Goal: Task Accomplishment & Management: Manage account settings

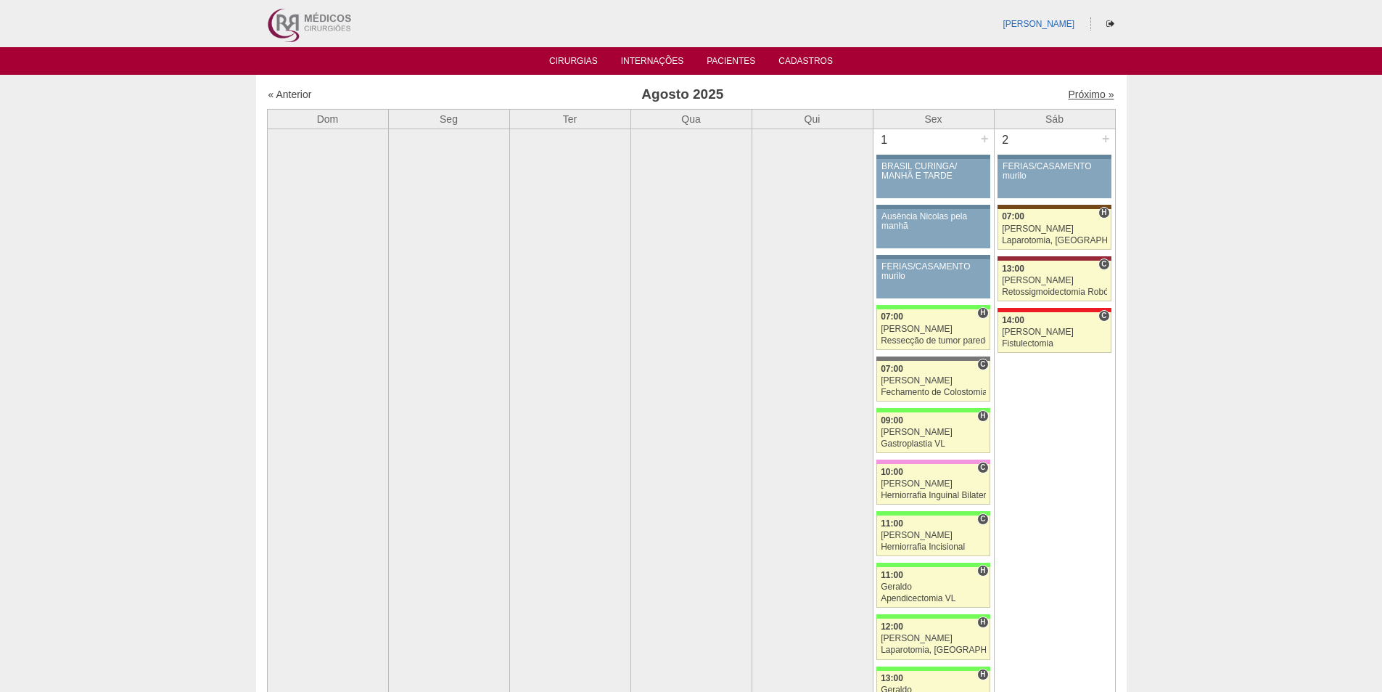
click at [1071, 90] on link "Próximo »" at bounding box center [1091, 95] width 46 height 12
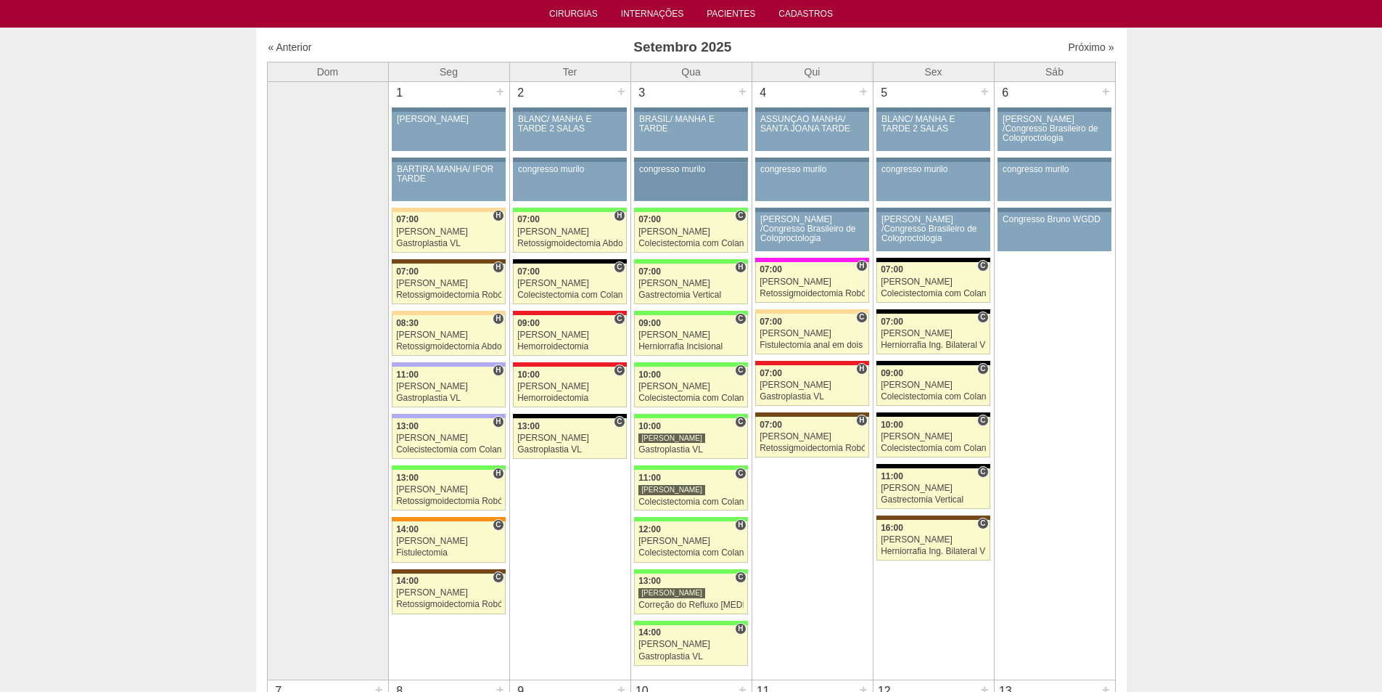
scroll to position [73, 0]
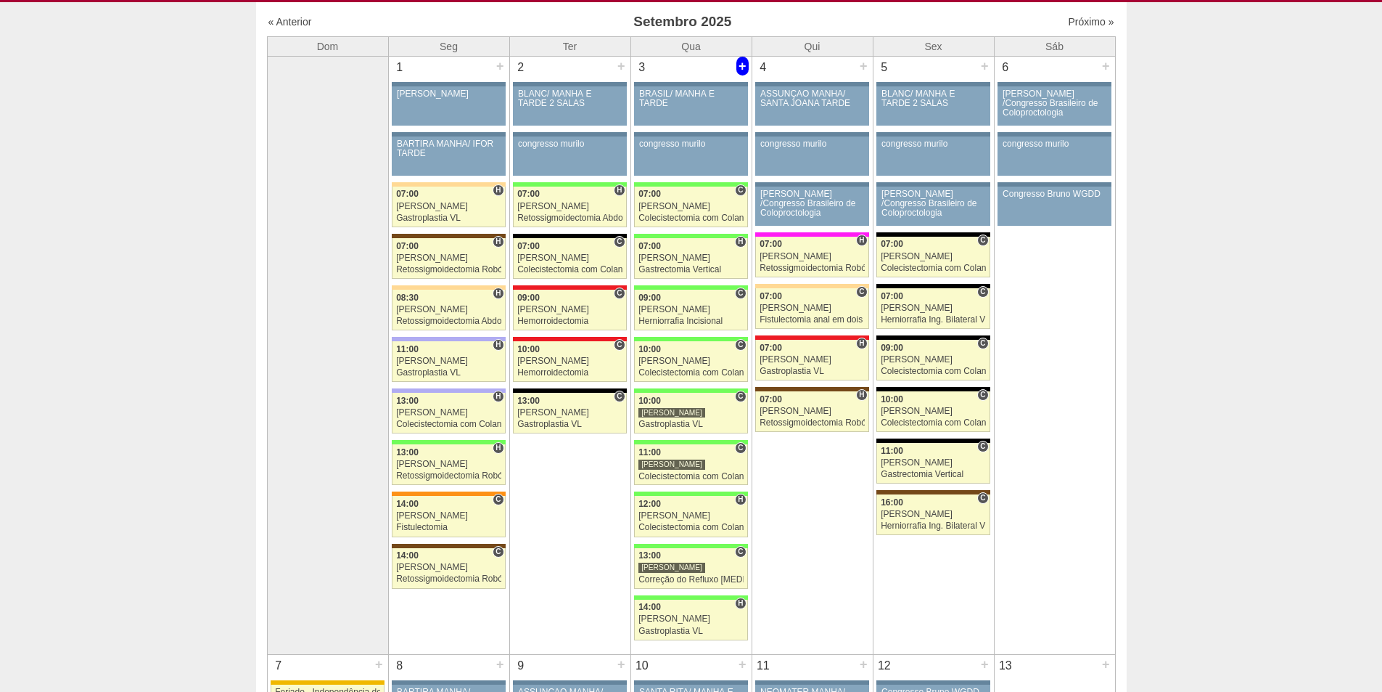
click at [745, 62] on div "+" at bounding box center [743, 66] width 12 height 19
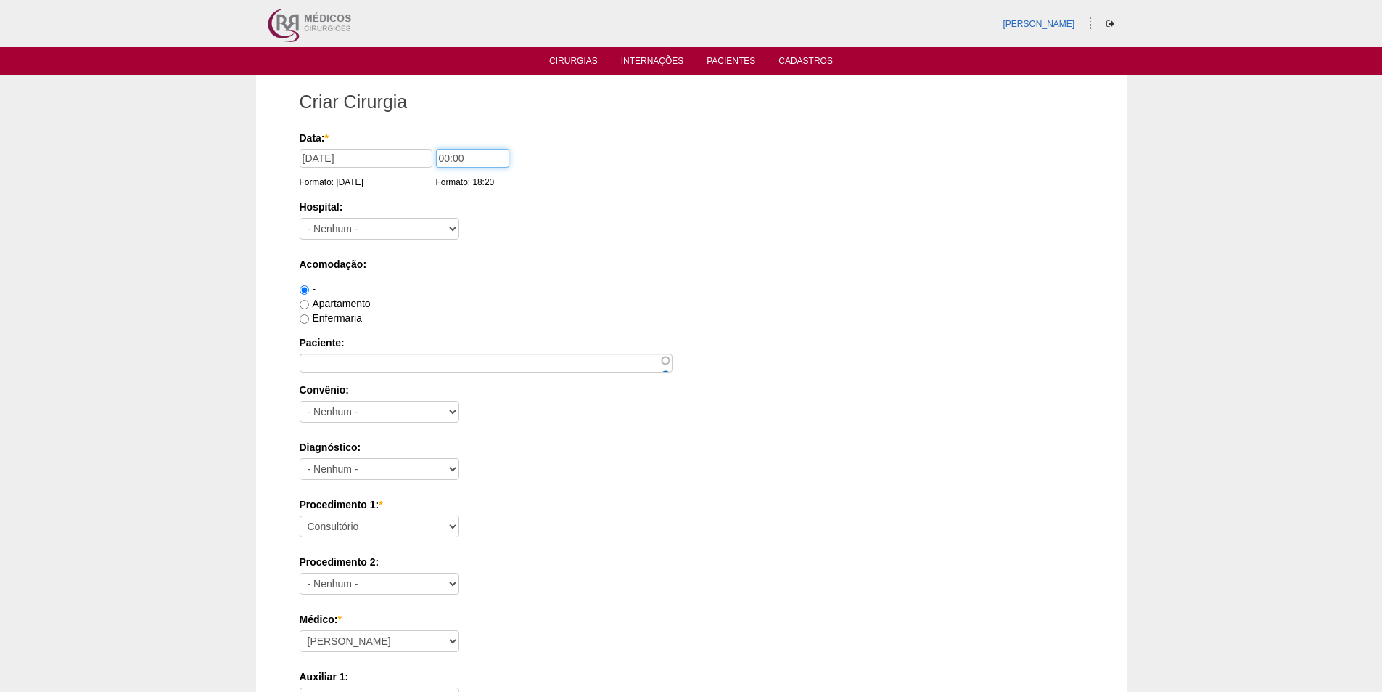
click at [446, 159] on input "00:00" at bounding box center [472, 158] width 73 height 19
type input "09:00"
click at [536, 238] on div "Hospital: - Nenhum - 9 de Julho Albert Einstein Alvorada América Assunção Barti…" at bounding box center [692, 223] width 784 height 47
click at [430, 226] on select "- Nenhum - 9 de Julho Albert Einstein Alvorada América Assunção Bartira Benefic…" at bounding box center [380, 229] width 160 height 22
select select "8"
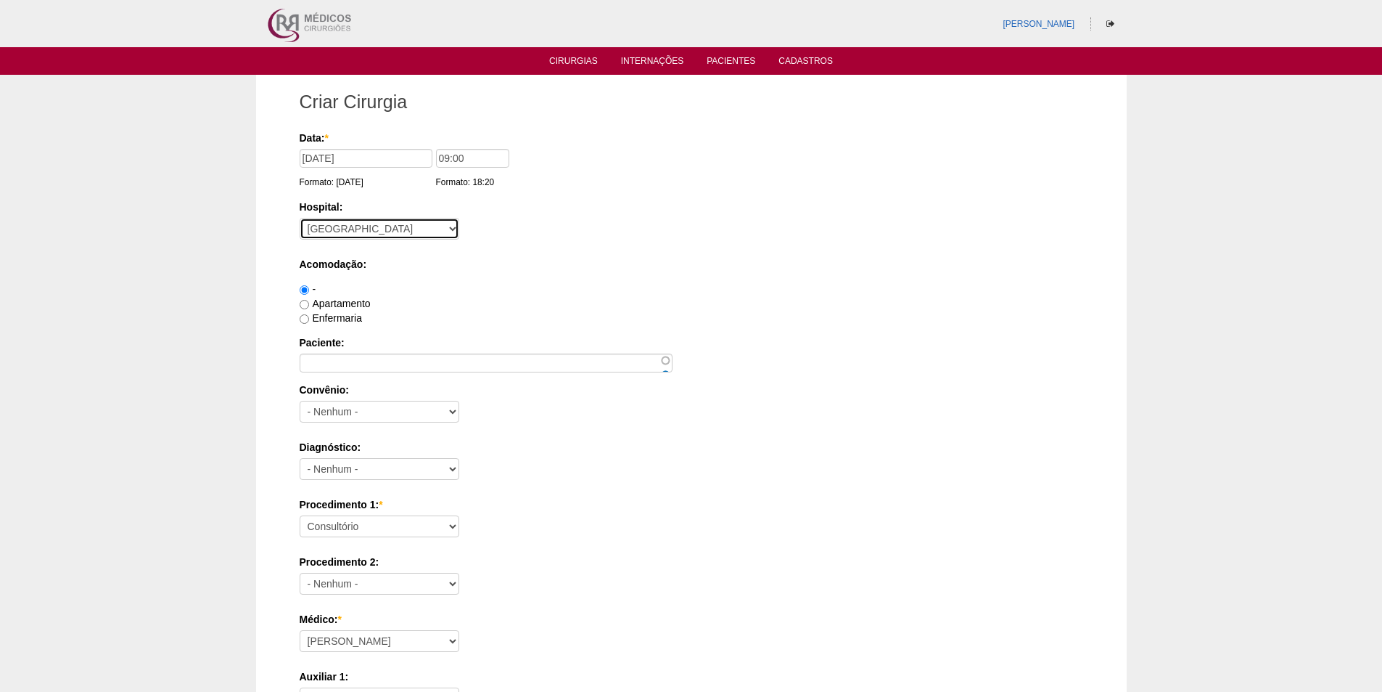
click at [300, 218] on select "- Nenhum - 9 de Julho Albert Einstein Alvorada América Assunção Bartira Benefic…" at bounding box center [380, 229] width 160 height 22
drag, startPoint x: 573, startPoint y: 60, endPoint x: 585, endPoint y: 108, distance: 50.2
click at [574, 61] on link "Cirurgias" at bounding box center [573, 63] width 49 height 15
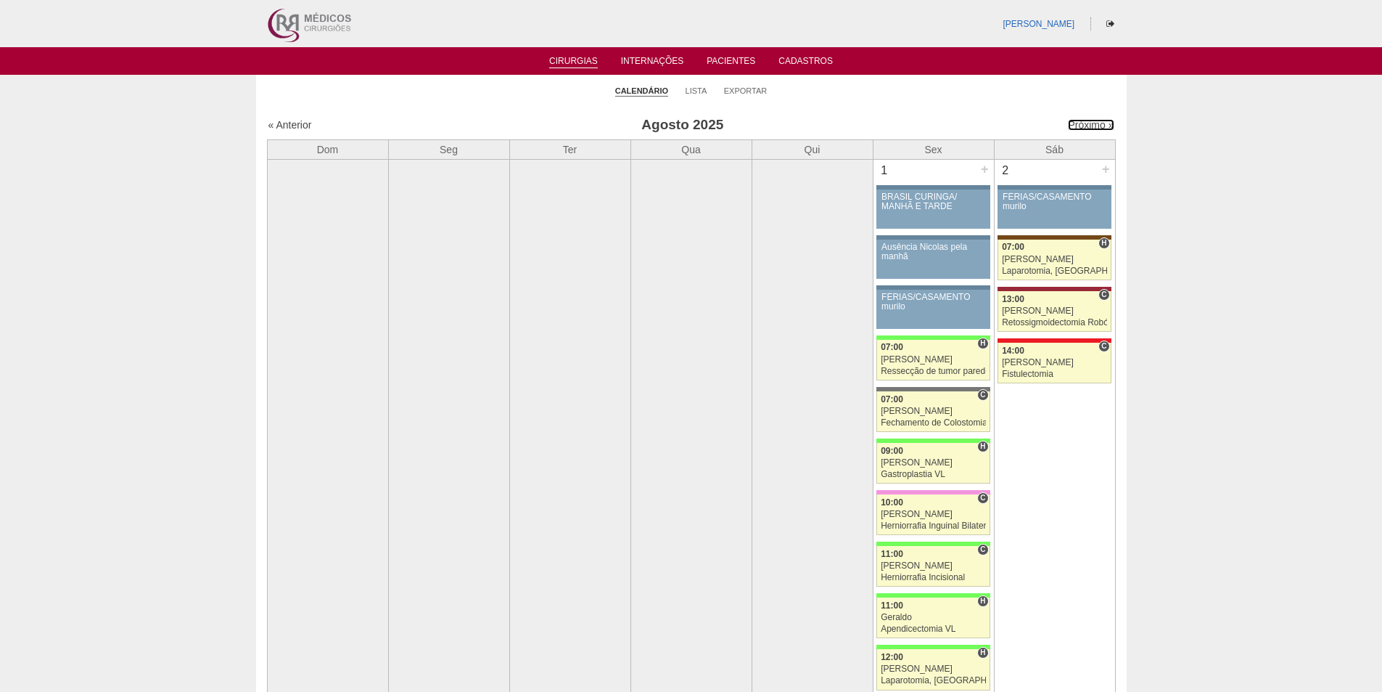
drag, startPoint x: 1067, startPoint y: 121, endPoint x: 1049, endPoint y: 130, distance: 19.5
click at [1068, 122] on link "Próximo »" at bounding box center [1091, 125] width 46 height 12
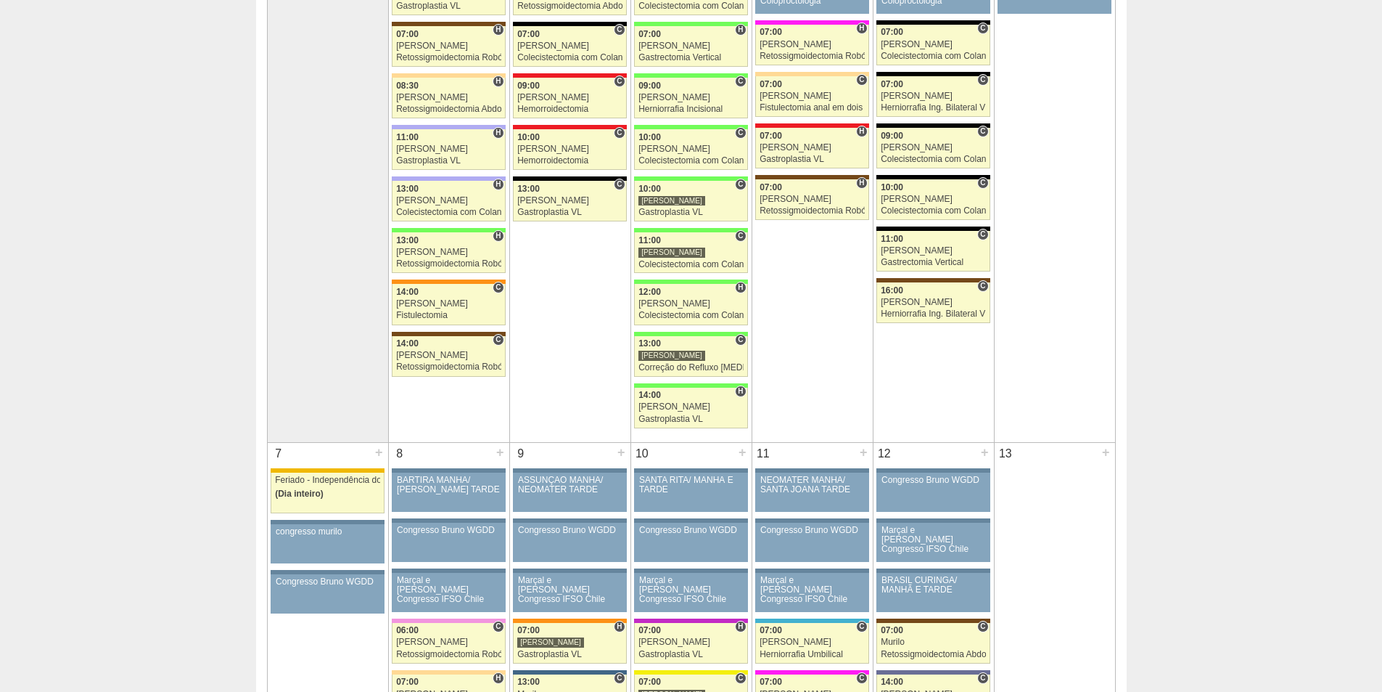
scroll to position [290, 0]
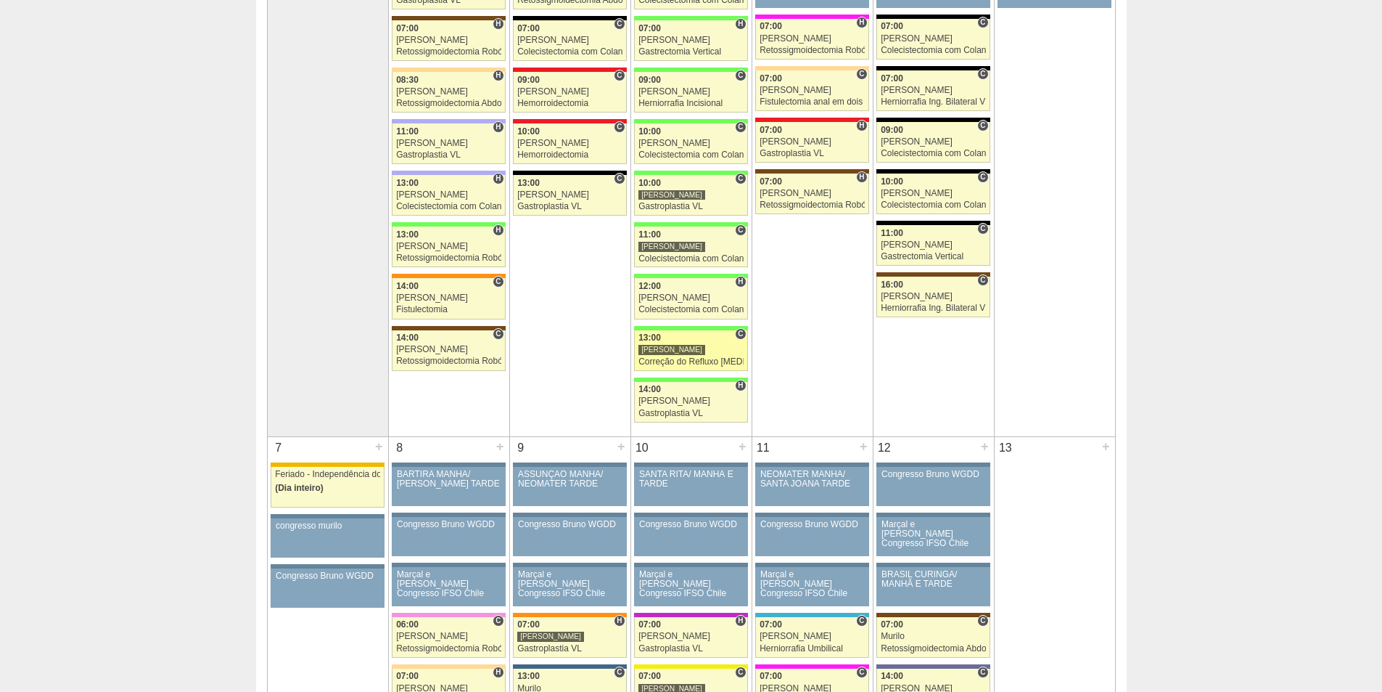
click at [700, 359] on div "Correção do Refluxo [MEDICAL_DATA] esofágico Robótico" at bounding box center [691, 361] width 105 height 9
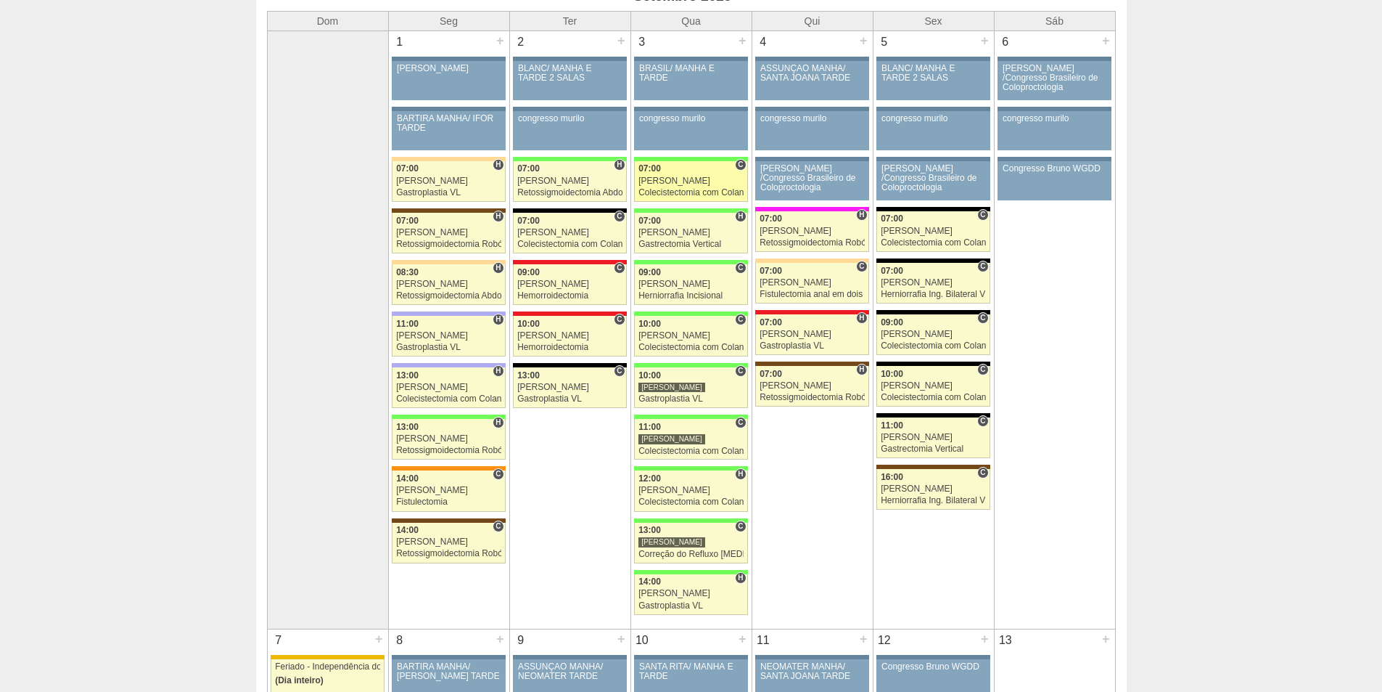
scroll to position [73, 0]
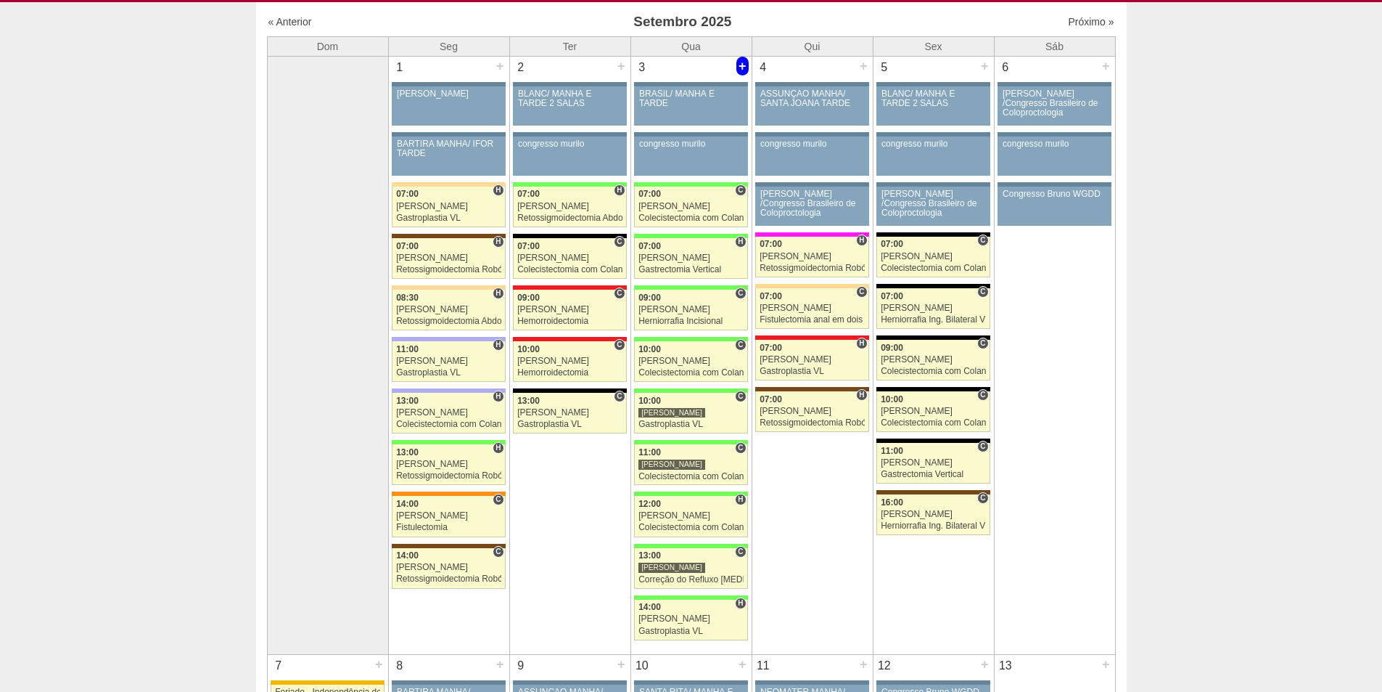
click at [742, 65] on div "+" at bounding box center [743, 66] width 12 height 19
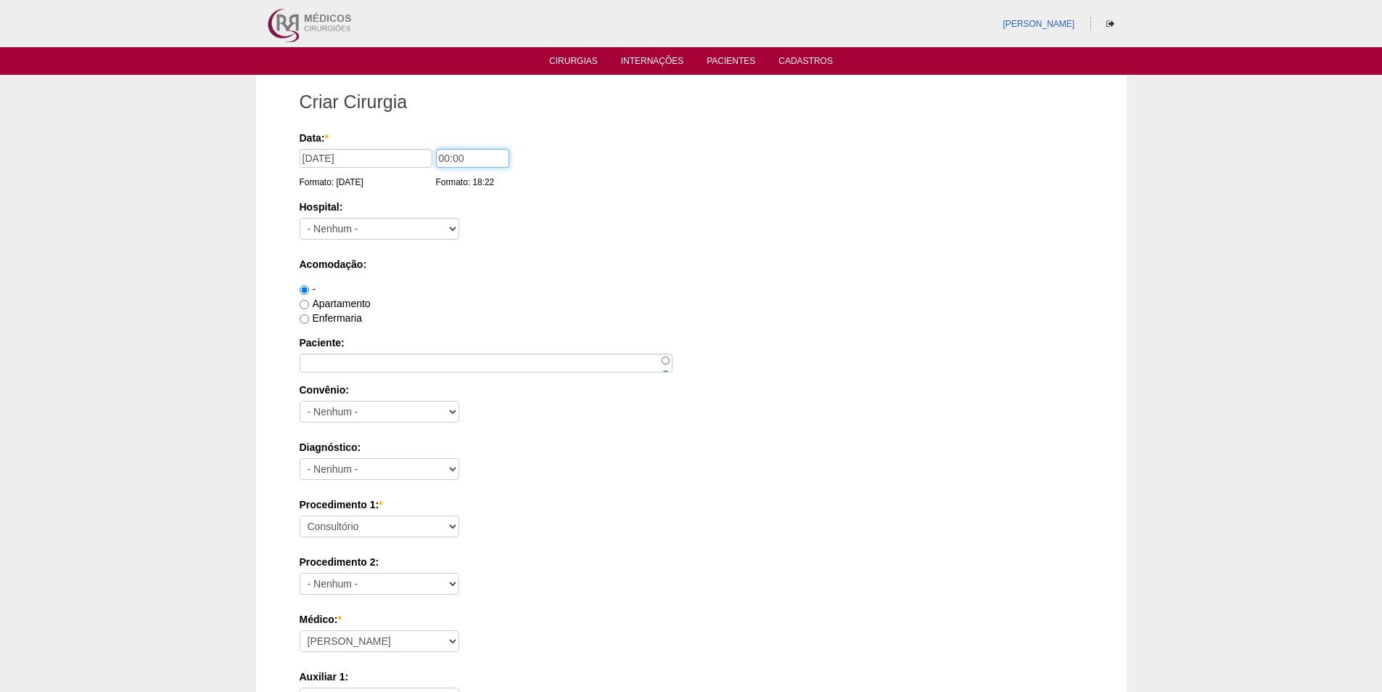
click at [445, 158] on input "00:00" at bounding box center [472, 158] width 73 height 19
type input "15:00"
click at [388, 226] on select "- Nenhum - 9 de Julho Albert Einstein Alvorada América Assunção Bartira Benefic…" at bounding box center [380, 229] width 160 height 22
select select "8"
click at [300, 218] on select "- Nenhum - 9 de Julho Albert Einstein Alvorada América Assunção Bartira Benefic…" at bounding box center [380, 229] width 160 height 22
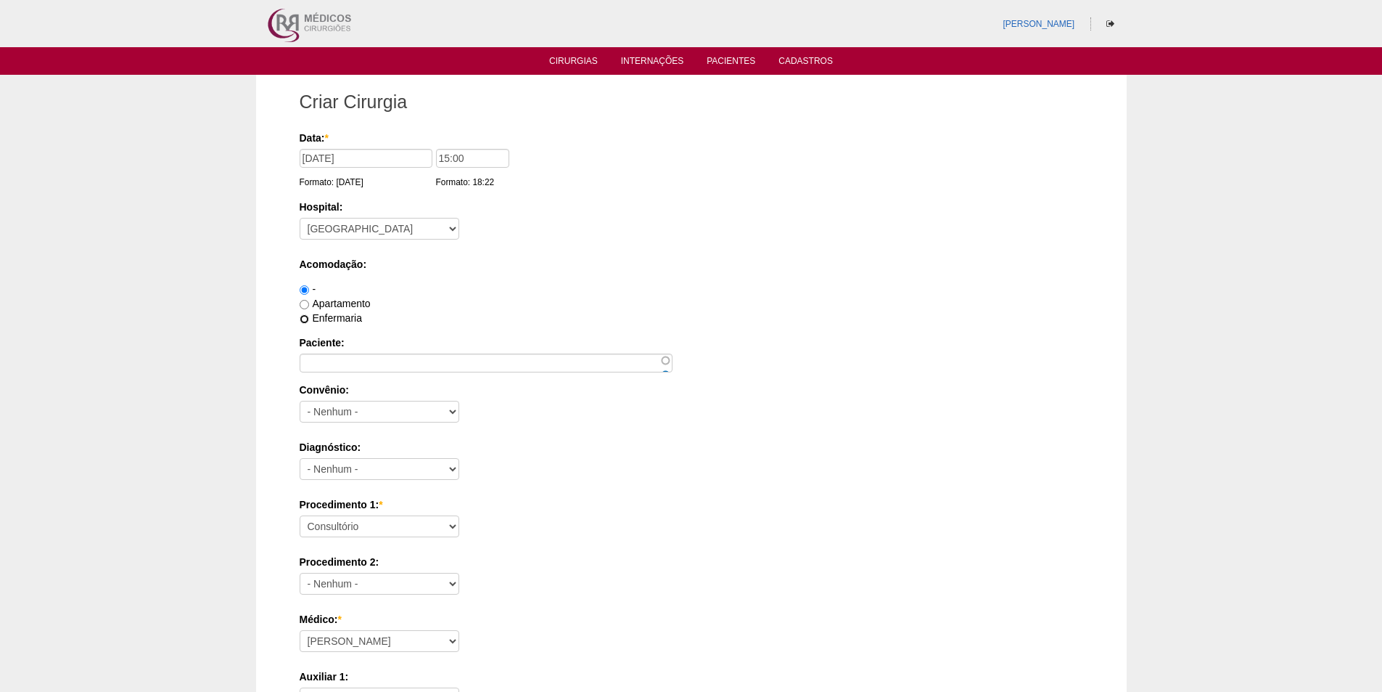
click at [303, 320] on input "Enfermaria" at bounding box center [304, 318] width 9 height 9
radio input "true"
click at [310, 366] on input "Paciente:" at bounding box center [486, 362] width 373 height 19
paste input "[PERSON_NAME]"
type input "[PERSON_NAME]"
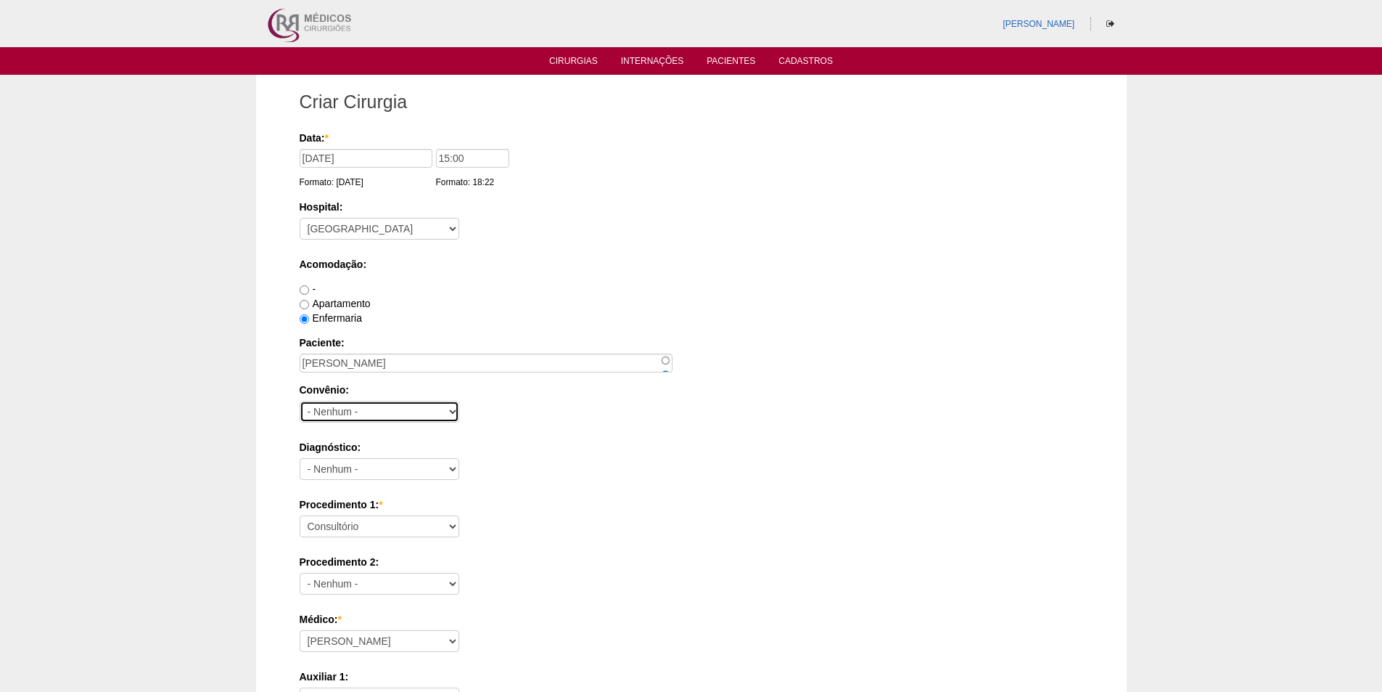
click at [327, 409] on select "- Nenhum - Abet Afresp Allianz Amil Blue Life Caasp Cabesp Caixa de Pensões Car…" at bounding box center [380, 412] width 160 height 22
click at [300, 401] on select "- Nenhum - Abet Afresp Allianz Amil Blue Life Caasp Cabesp Caixa de Pensões Car…" at bounding box center [380, 412] width 160 height 22
click at [446, 407] on select "- Nenhum - Abet Afresp Allianz Amil Blue Life Caasp Cabesp Caixa de Pensões Car…" at bounding box center [380, 412] width 160 height 22
select select "26"
click at [300, 401] on select "- Nenhum - Abet Afresp Allianz Amil Blue Life Caasp Cabesp Caixa de Pensões Car…" at bounding box center [380, 412] width 160 height 22
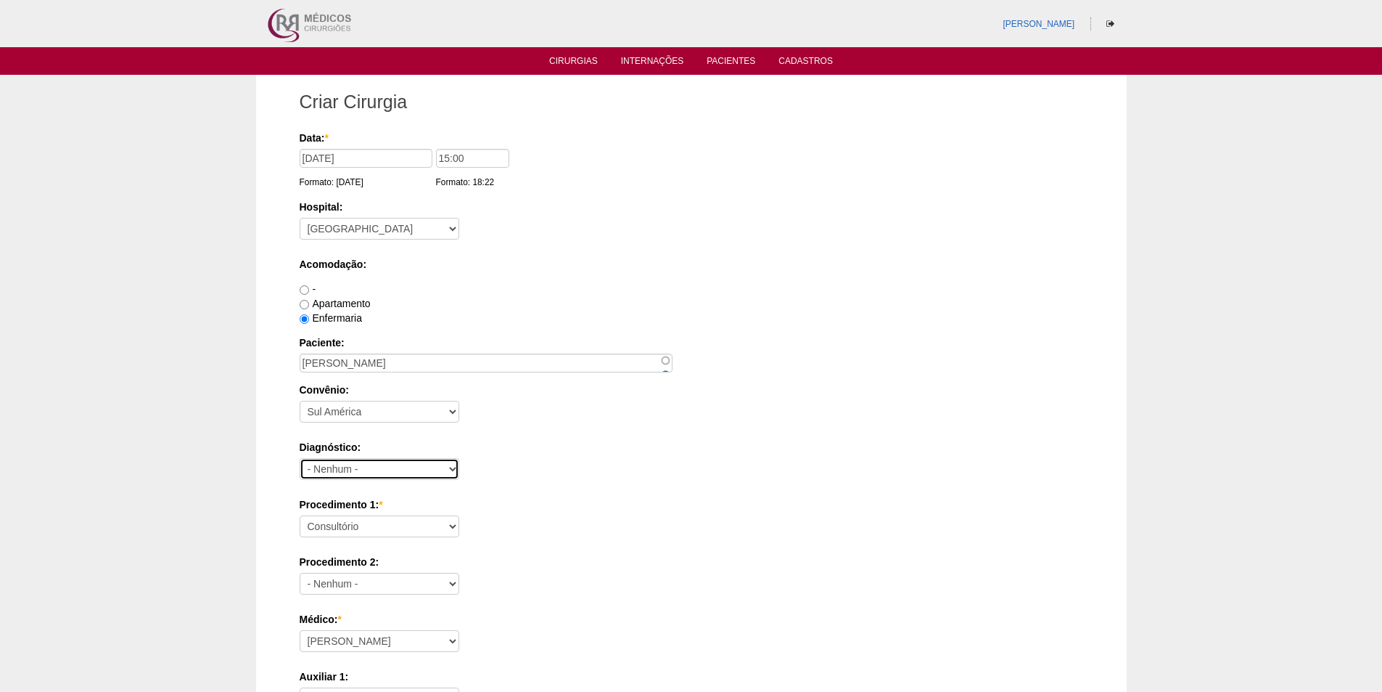
click at [422, 466] on select "- Nenhum - Abdome Agudo Abscesso Hepático Abscesso Perianal Abscesso Peritoneal…" at bounding box center [380, 469] width 160 height 22
select select "3707"
click at [300, 458] on select "- Nenhum - Abdome Agudo Abscesso Hepático Abscesso Perianal Abscesso Peritoneal…" at bounding box center [380, 469] width 160 height 22
click at [358, 529] on select "Consultório Abscesso Hepático - Drenagem Abscesso perianal Amputação Abdômino P…" at bounding box center [380, 526] width 160 height 22
select select "3710"
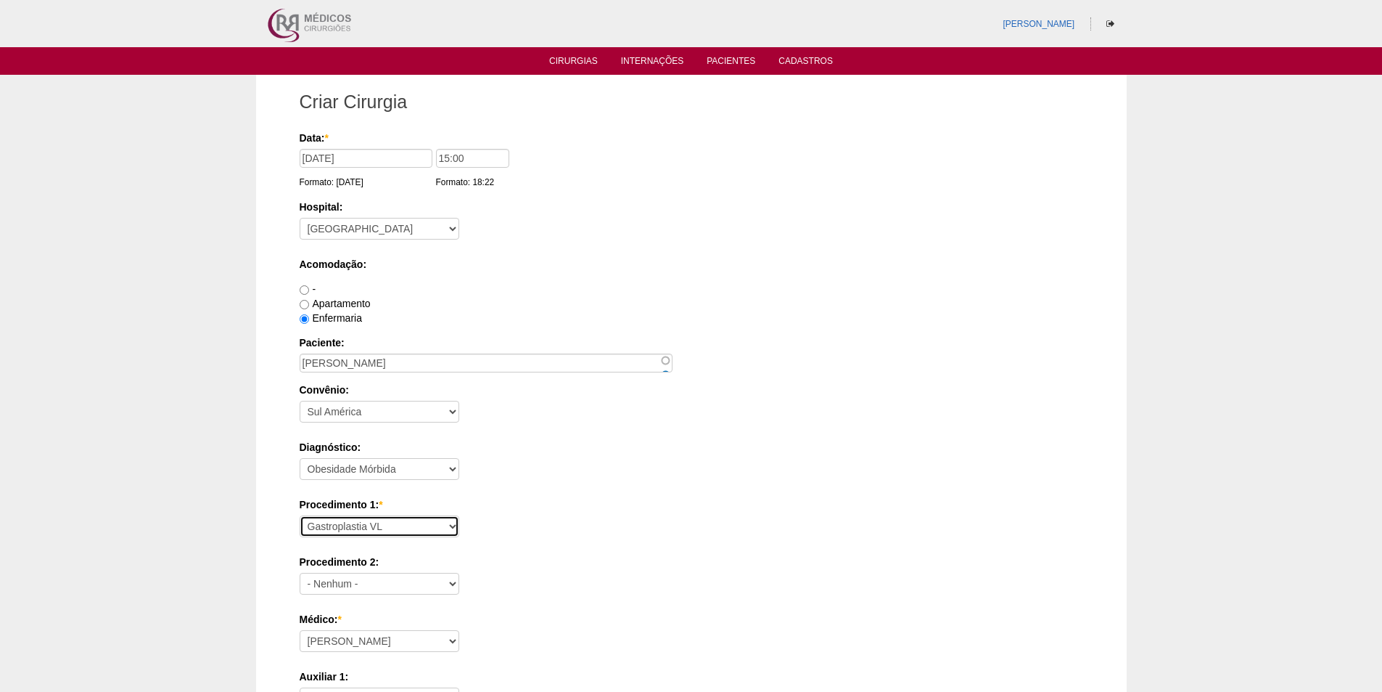
click at [300, 515] on select "Consultório Abscesso Hepático - Drenagem Abscesso perianal Amputação Abdômino P…" at bounding box center [380, 526] width 160 height 22
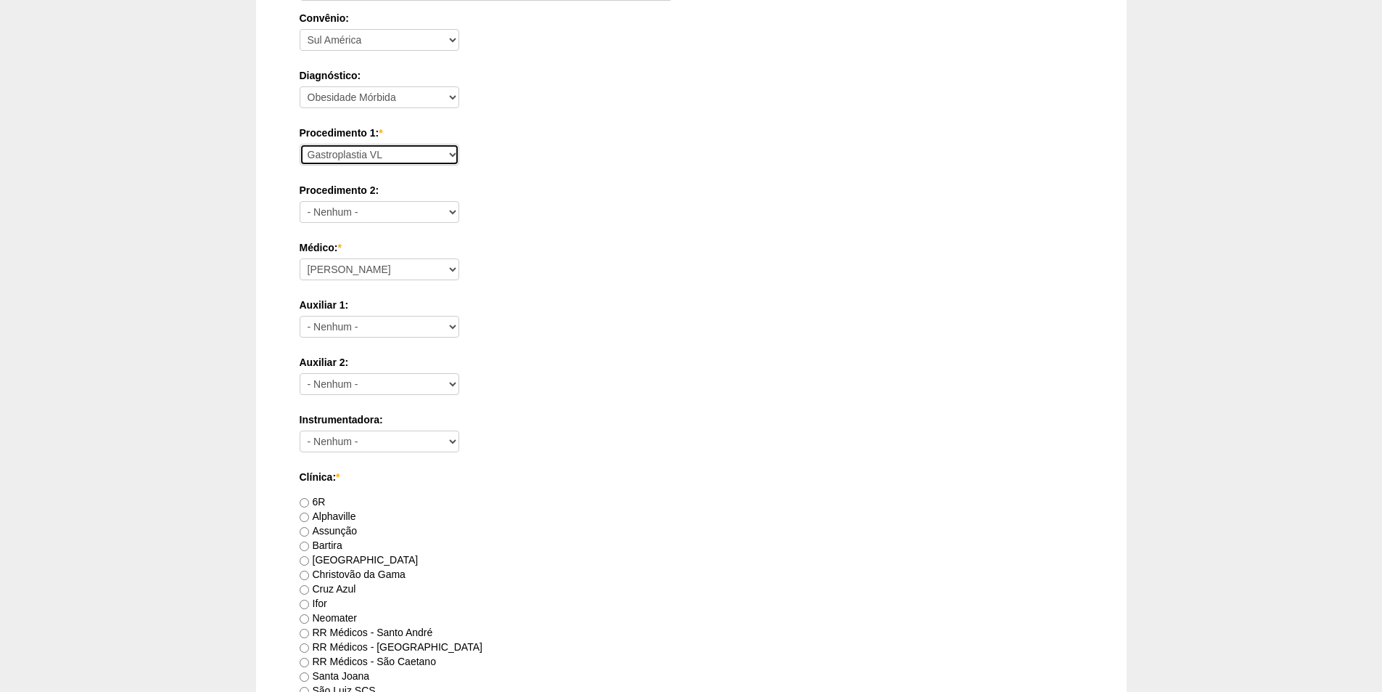
scroll to position [435, 0]
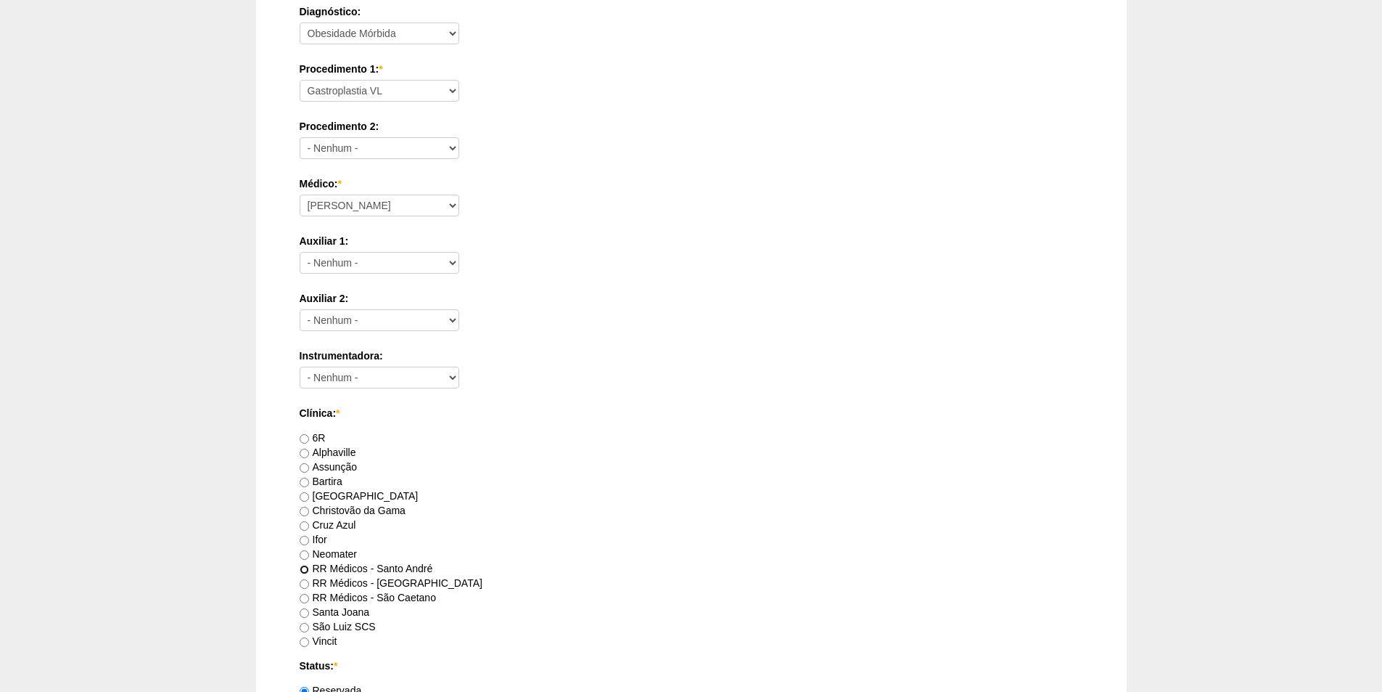
drag, startPoint x: 304, startPoint y: 568, endPoint x: 453, endPoint y: 510, distance: 159.4
click at [313, 565] on label "RR Médicos - Santo André" at bounding box center [367, 568] width 134 height 12
click at [309, 565] on input "RR Médicos - Santo André" at bounding box center [304, 569] width 9 height 9
radio input "true"
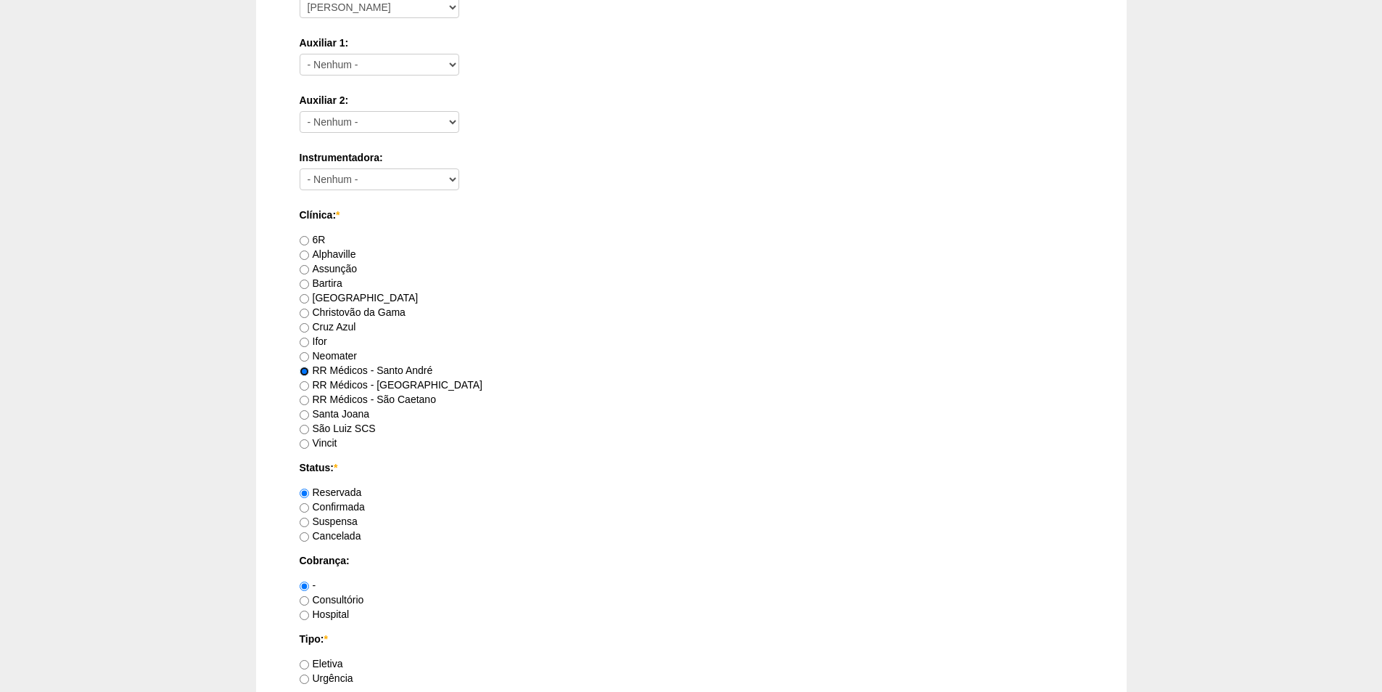
scroll to position [653, 0]
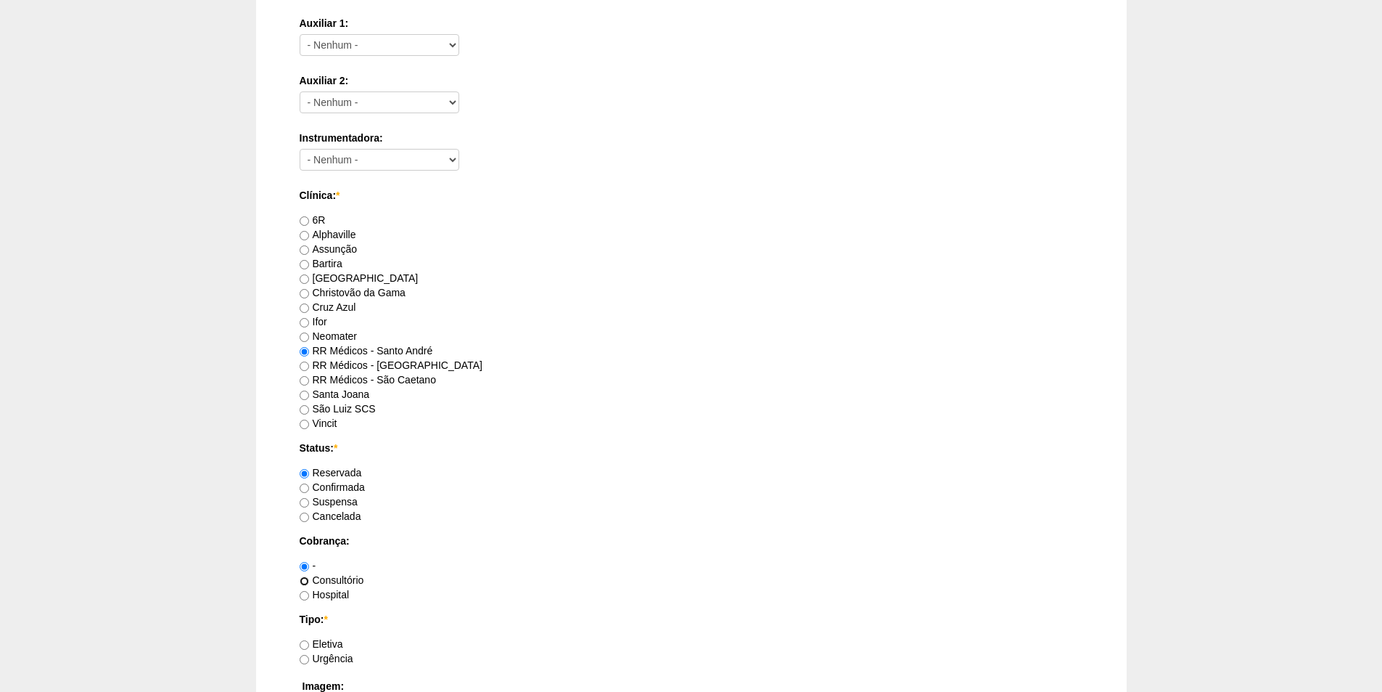
click at [307, 582] on input "Consultório" at bounding box center [304, 580] width 9 height 9
radio input "true"
click at [303, 644] on input "Eletiva" at bounding box center [304, 644] width 9 height 9
radio input "true"
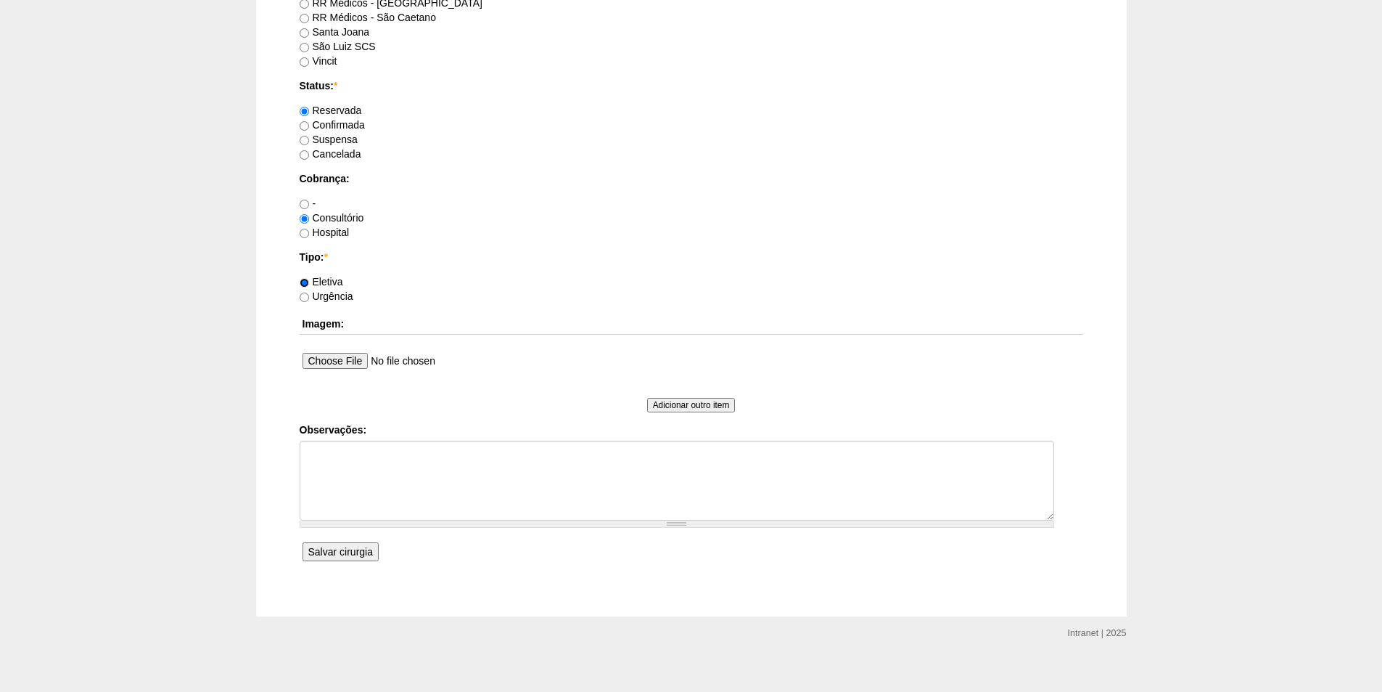
scroll to position [1016, 0]
click at [304, 234] on input "Hospital" at bounding box center [304, 232] width 9 height 9
radio input "true"
click at [340, 549] on input "Salvar cirurgia" at bounding box center [341, 550] width 76 height 19
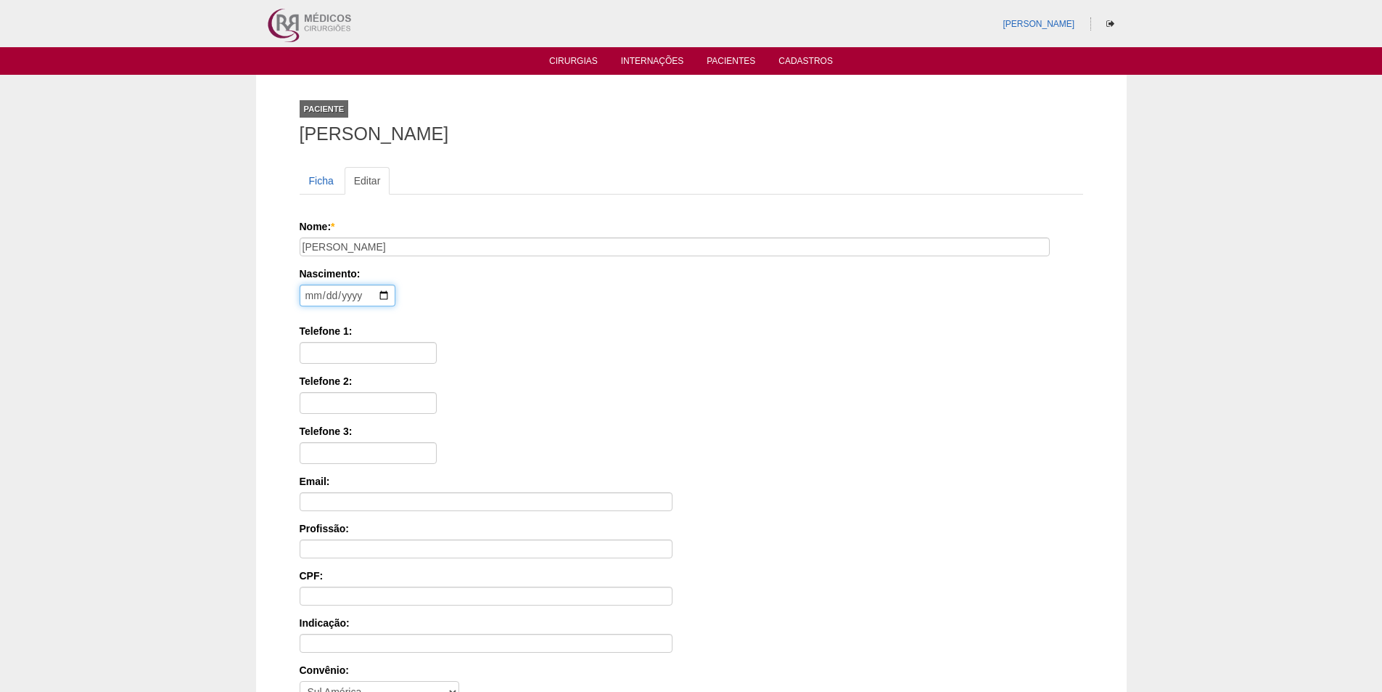
click at [311, 300] on input "date" at bounding box center [348, 295] width 96 height 22
type input "[DATE]"
click at [314, 344] on input "Telefone 1:" at bounding box center [368, 353] width 137 height 22
paste input "96378-1674"
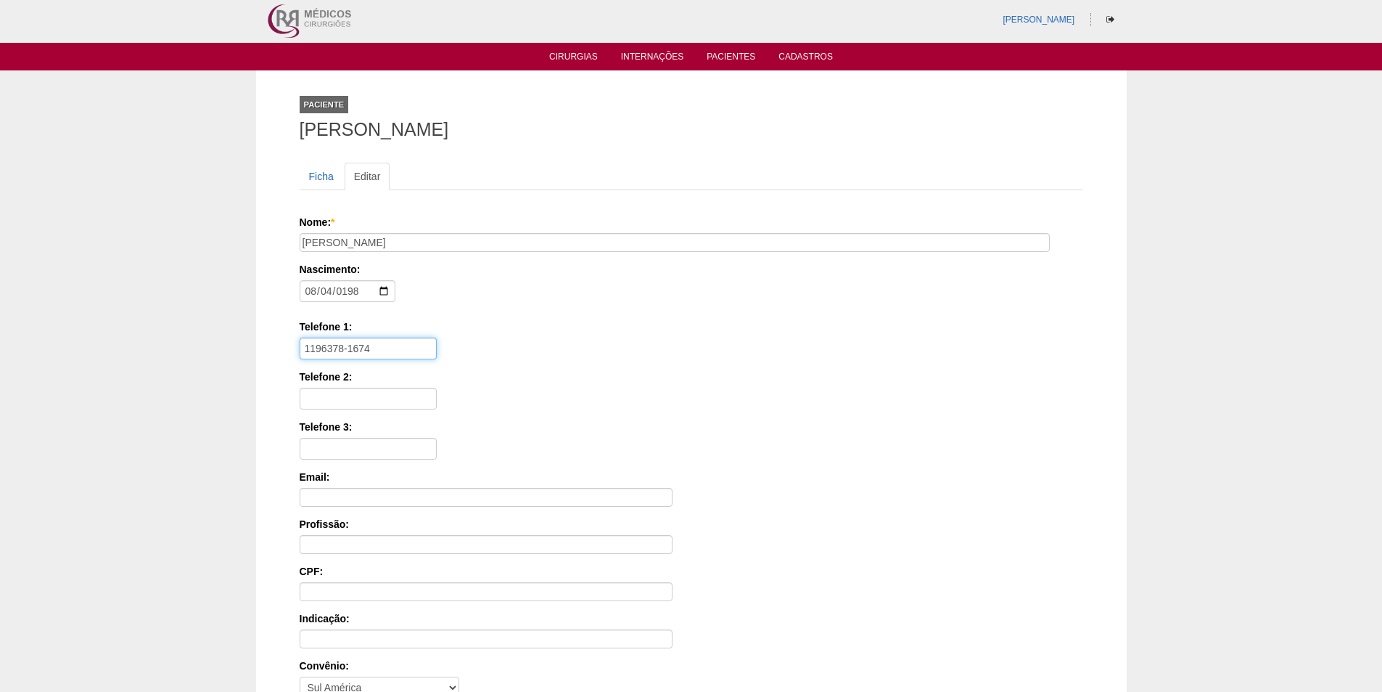
scroll to position [194, 0]
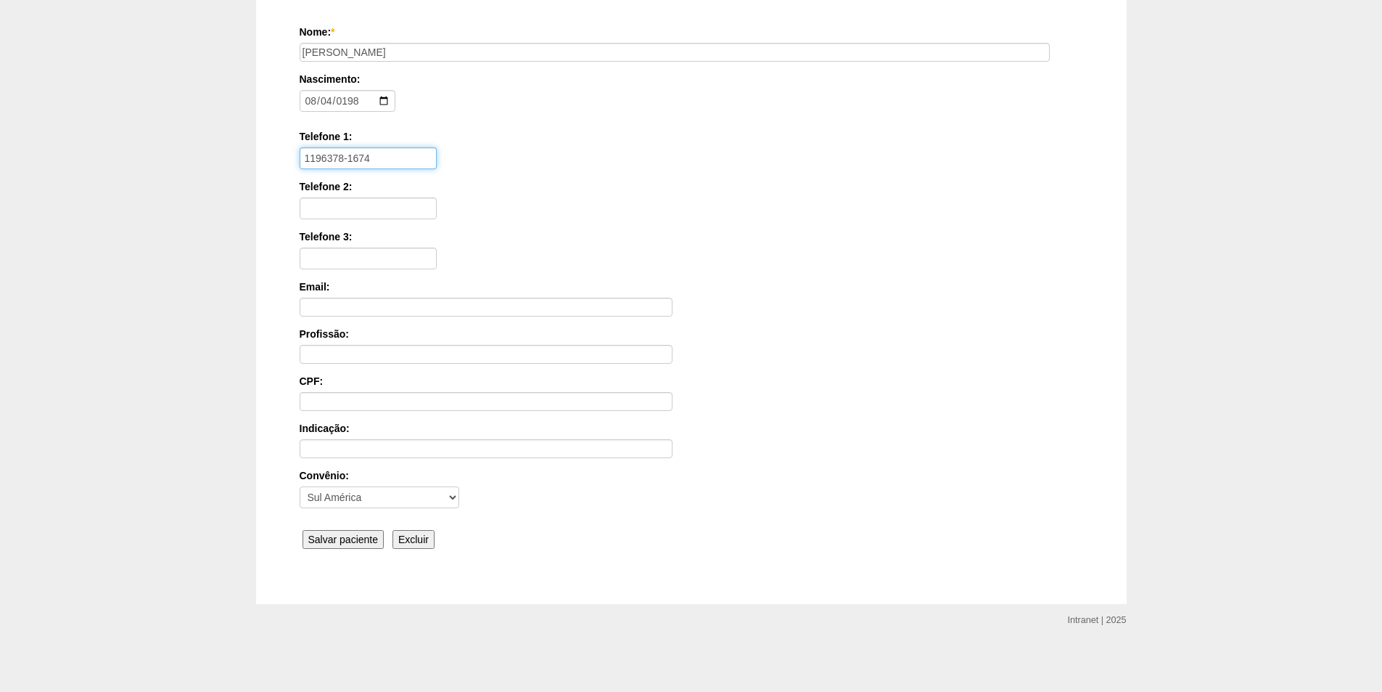
type input "1196378-1674"
click at [342, 541] on input "Salvar paciente" at bounding box center [344, 539] width 82 height 19
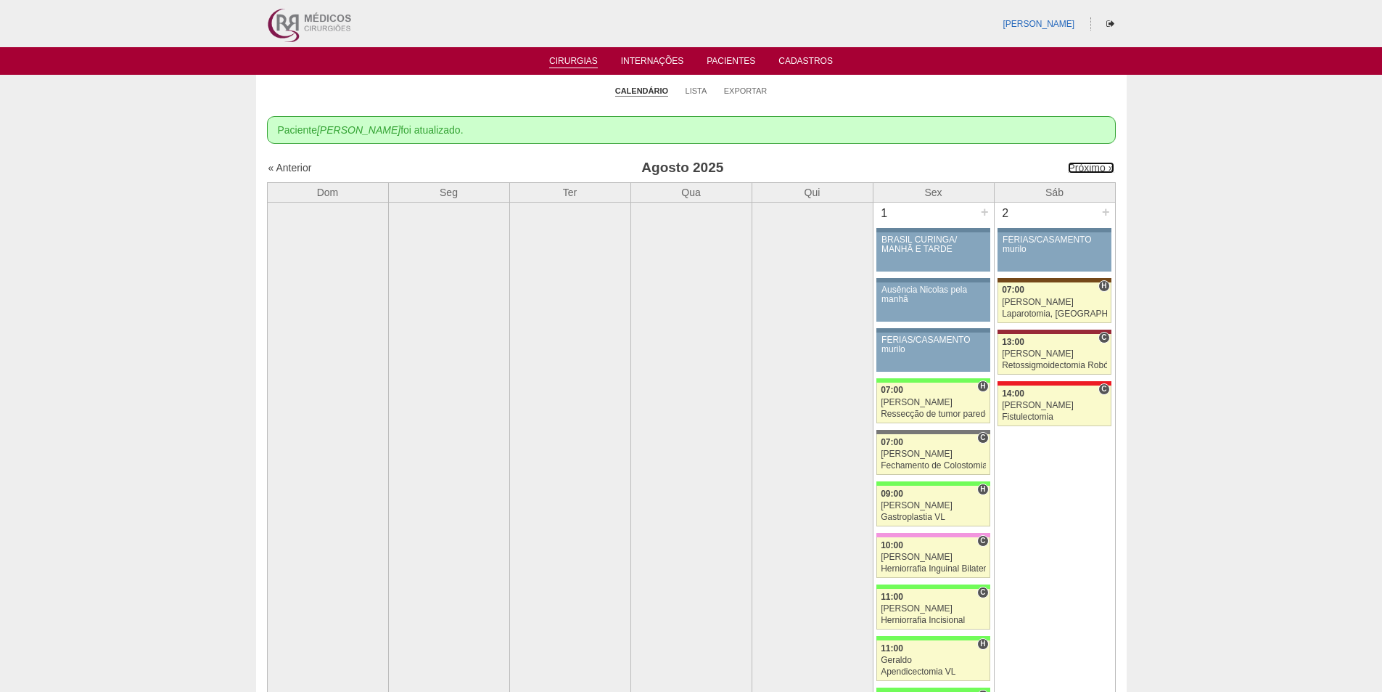
drag, startPoint x: 1067, startPoint y: 171, endPoint x: 1034, endPoint y: 174, distance: 32.8
click at [1068, 171] on link "Próximo »" at bounding box center [1091, 168] width 46 height 12
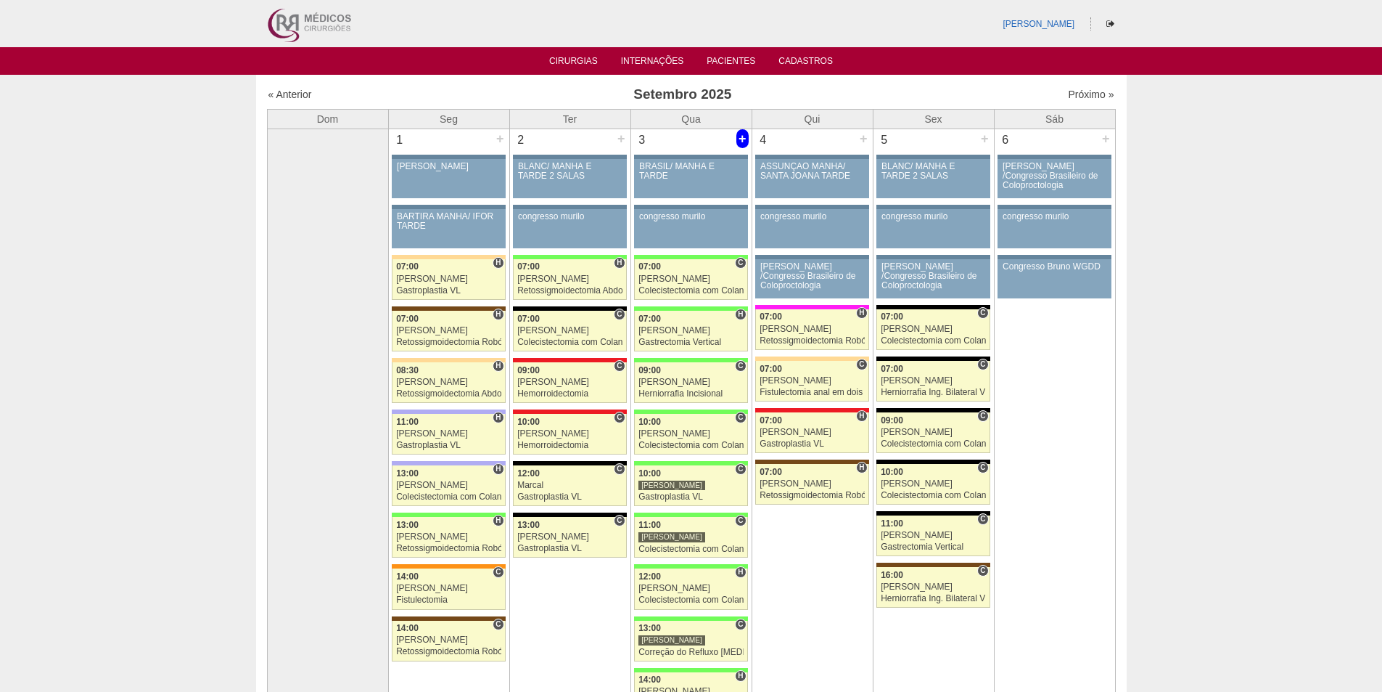
click at [743, 143] on div "+" at bounding box center [743, 138] width 12 height 19
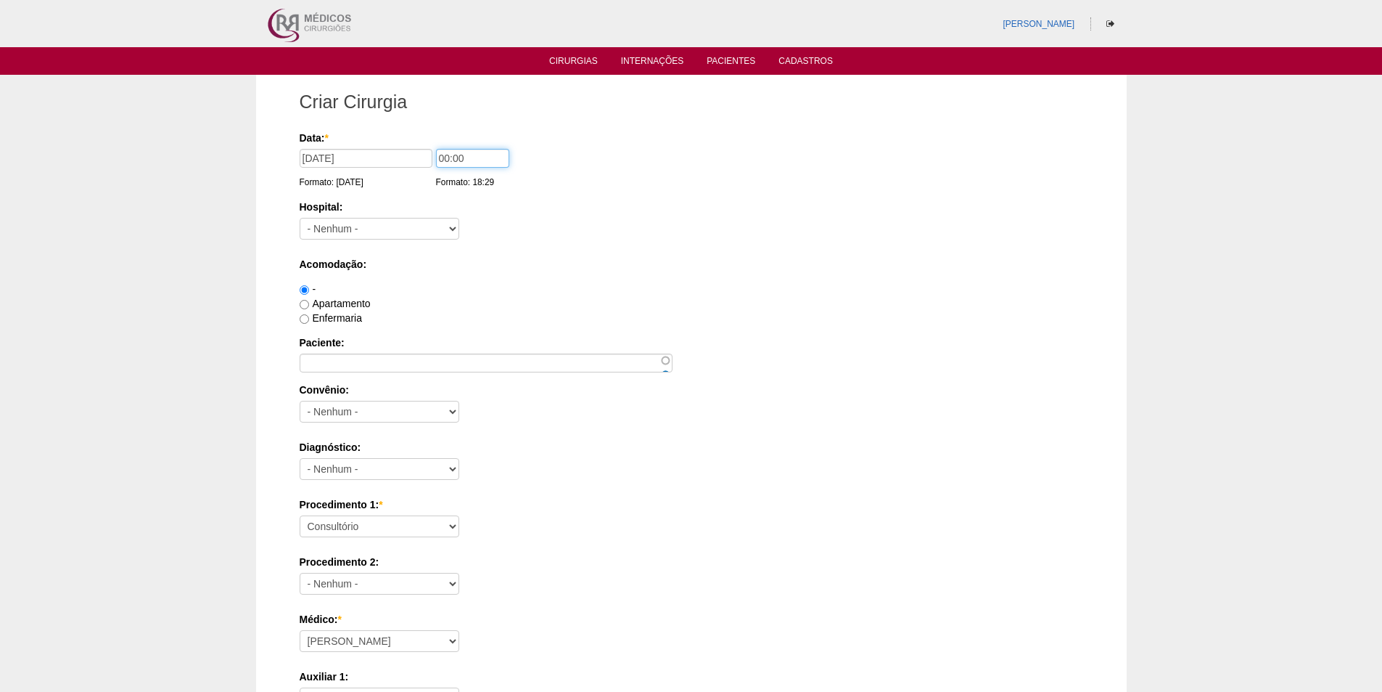
click at [445, 157] on input "00:00" at bounding box center [472, 158] width 73 height 19
type input "09:00"
click at [393, 226] on select "- [GEOGRAPHIC_DATA] - [DATE] [PERSON_NAME] Alvorada América Assunção Bartira Be…" at bounding box center [380, 229] width 160 height 22
select select "8"
click at [300, 218] on select "- [GEOGRAPHIC_DATA] - [DATE] [PERSON_NAME] Alvorada América Assunção Bartira Be…" at bounding box center [380, 229] width 160 height 22
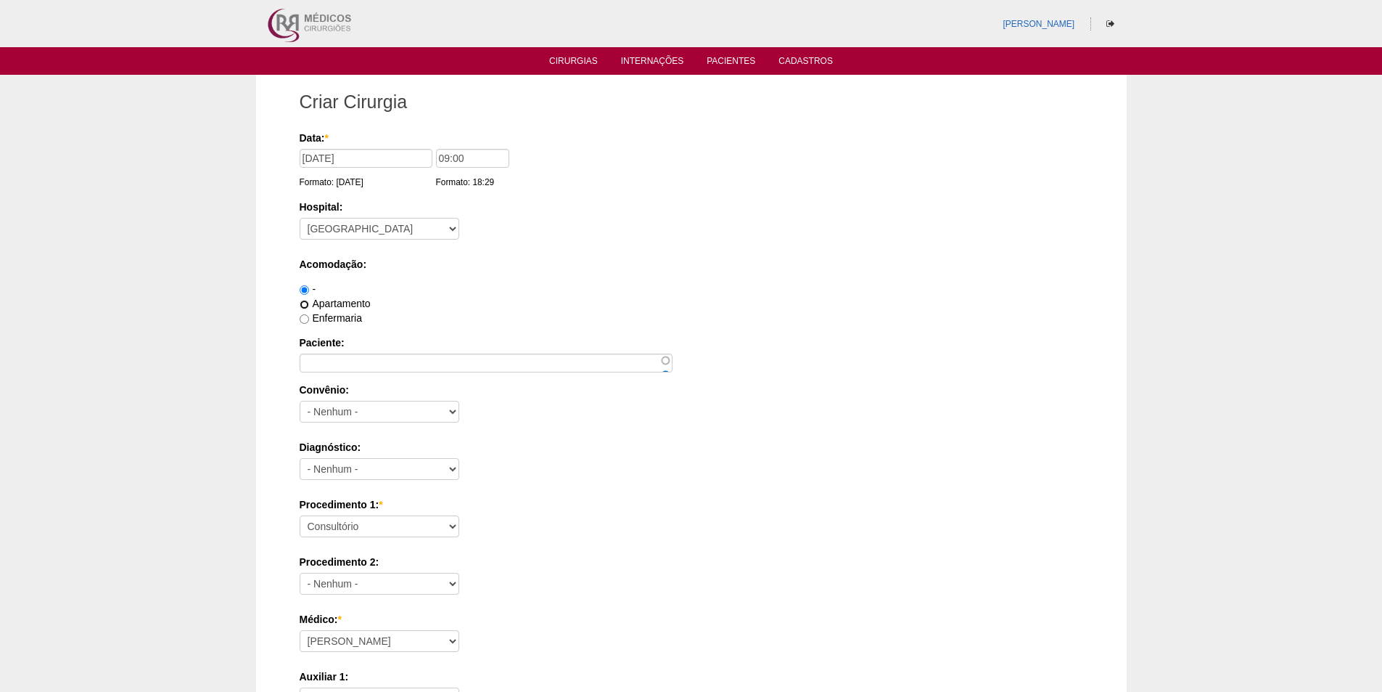
click at [307, 303] on input "Apartamento" at bounding box center [304, 304] width 9 height 9
radio input "true"
click at [321, 357] on input "Paciente:" at bounding box center [486, 362] width 373 height 19
paste input "[PERSON_NAME]"
click at [424, 365] on input "[PERSON_NAME]" at bounding box center [486, 362] width 373 height 19
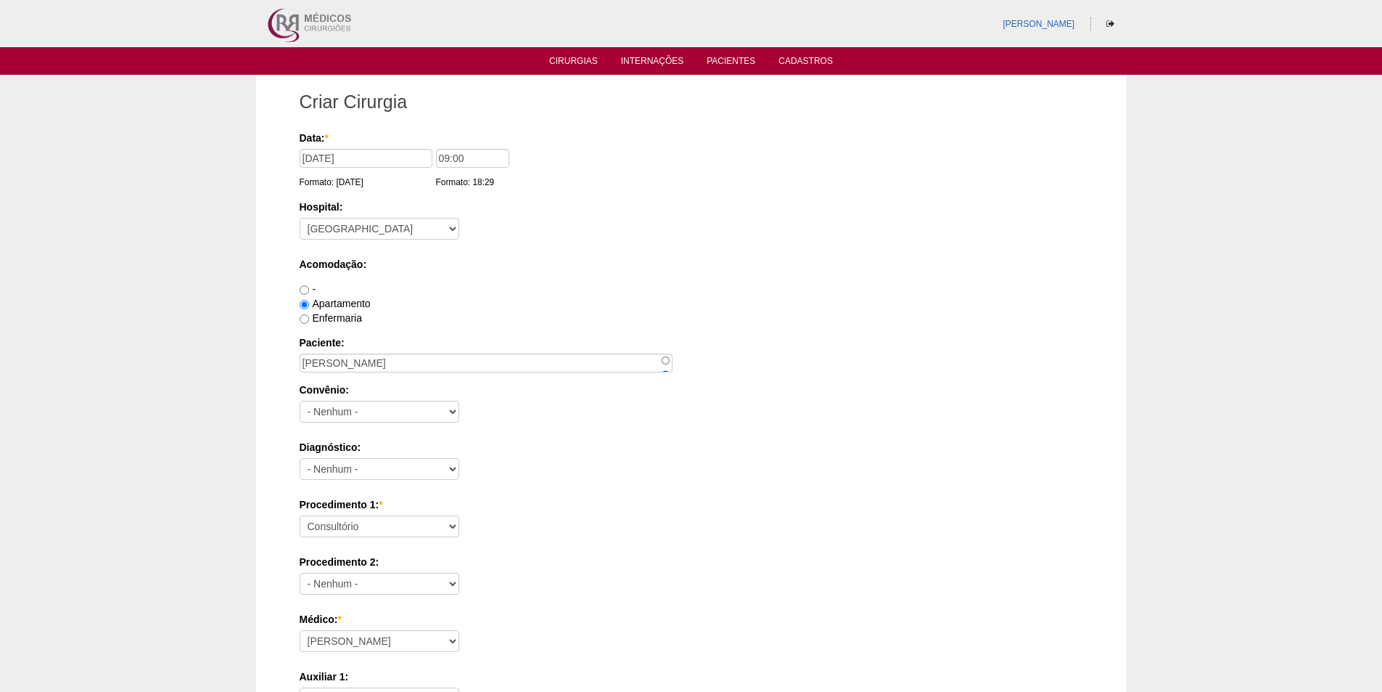
click at [520, 316] on div "Enfermaria" at bounding box center [692, 318] width 784 height 15
click at [422, 361] on input "Carlos Alberto dos Santos" at bounding box center [486, 362] width 373 height 19
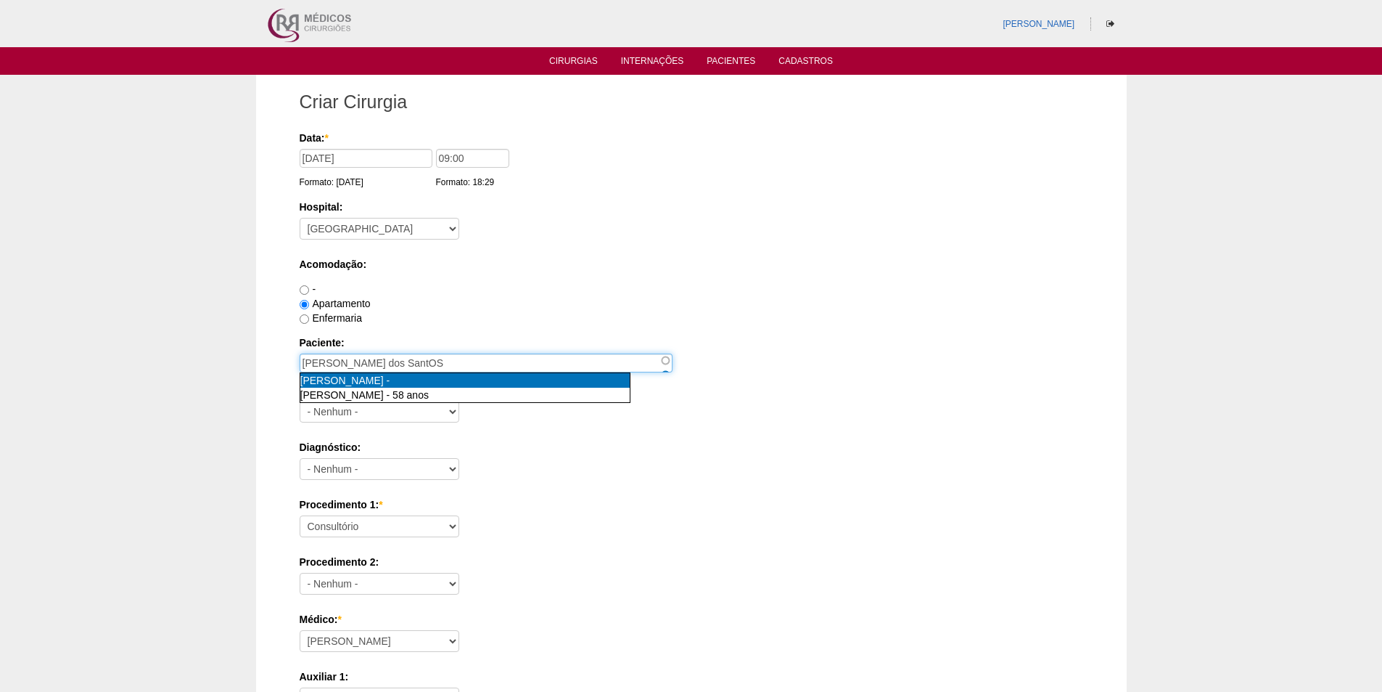
type input "CARLOS ALBERTO DOS SANTOS [nid:86338]"
click at [384, 382] on span "[PERSON_NAME]" at bounding box center [341, 380] width 83 height 12
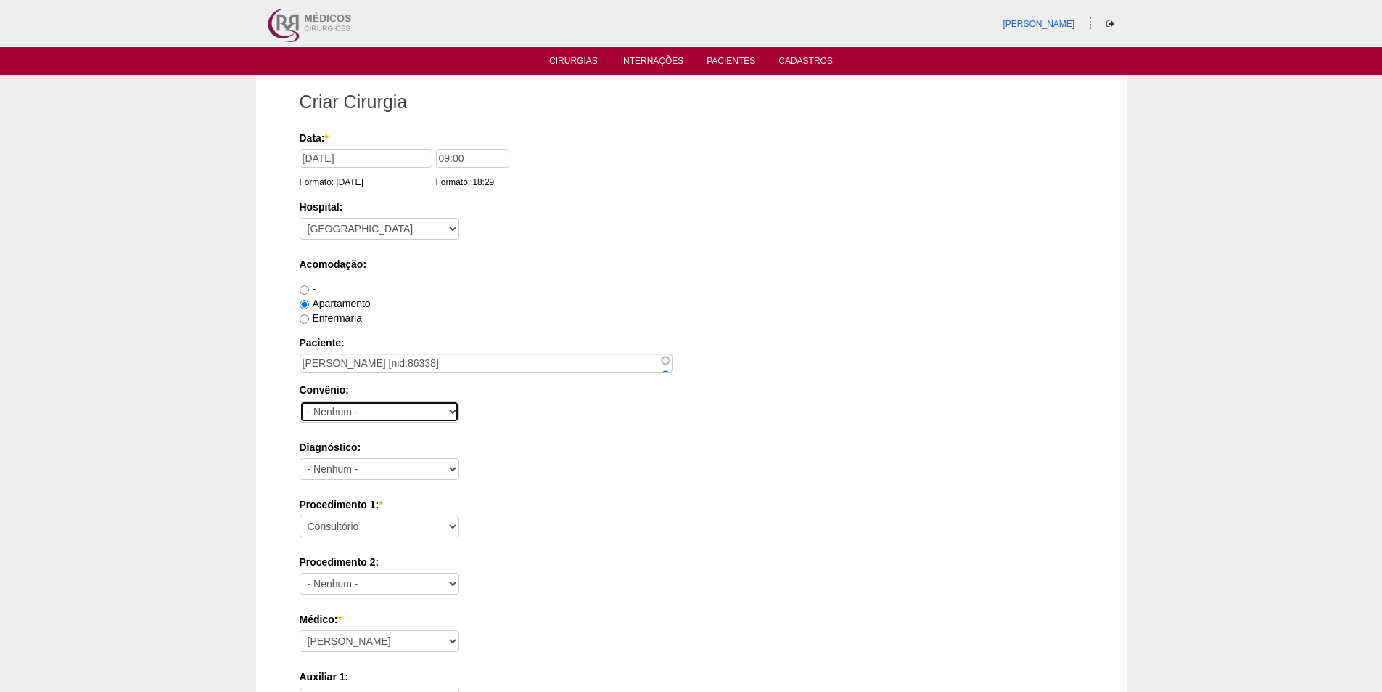
click at [369, 411] on select "- Nenhum - Abet Afresp Allianz Amil Blue Life Caasp Cabesp Caixa de Pensões Car…" at bounding box center [380, 412] width 160 height 22
select select "26"
click at [300, 401] on select "- Nenhum - Abet Afresp Allianz Amil Blue Life Caasp Cabesp Caixa de Pensões Car…" at bounding box center [380, 412] width 160 height 22
click at [398, 474] on select "- Nenhum - Abdome Agudo Abscesso Hepático Abscesso Perianal Abscesso Peritoneal…" at bounding box center [380, 469] width 160 height 22
select select "9954"
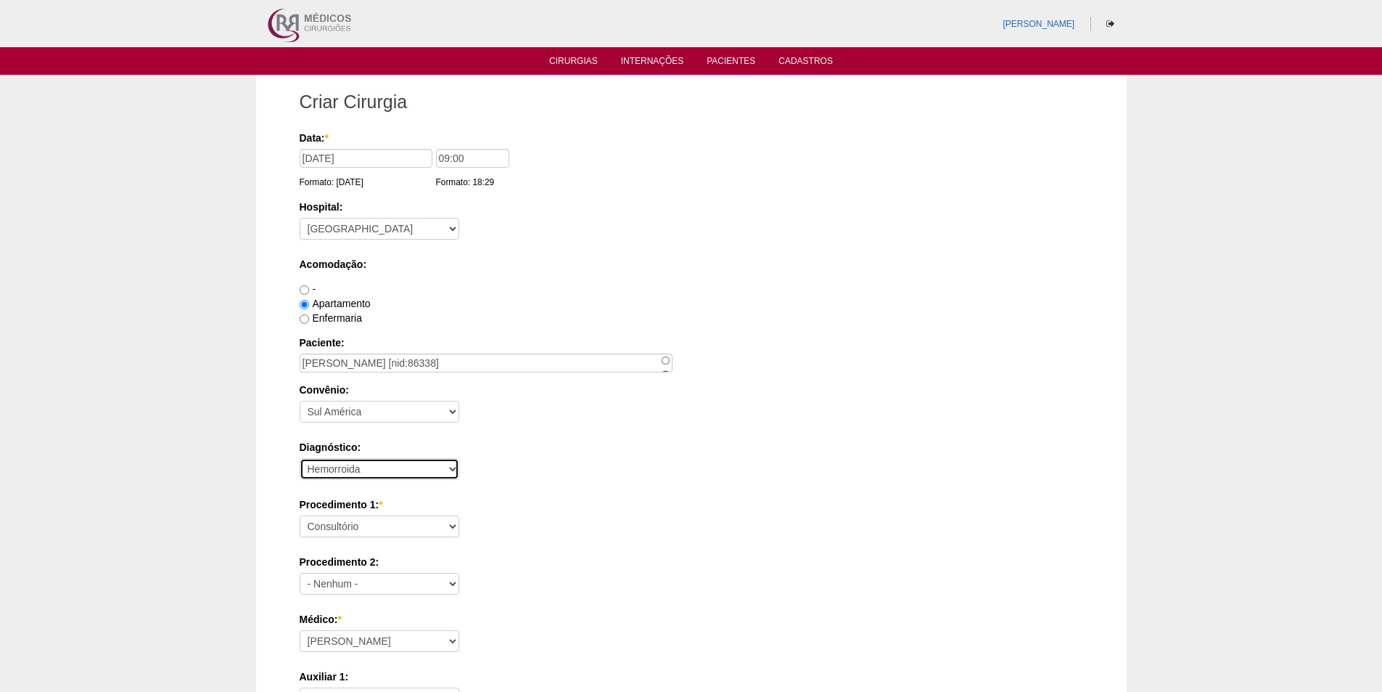
click at [300, 458] on select "- Nenhum - Abdome Agudo Abscesso Hepático Abscesso Perianal Abscesso Peritoneal…" at bounding box center [380, 469] width 160 height 22
click at [382, 526] on select "Consultório Abscesso Hepático - Drenagem Abscesso perianal Amputação Abdômino P…" at bounding box center [380, 526] width 160 height 22
select select "35201"
click at [300, 515] on select "Consultório Abscesso Hepático - Drenagem Abscesso perianal Amputação Abdômino P…" at bounding box center [380, 526] width 160 height 22
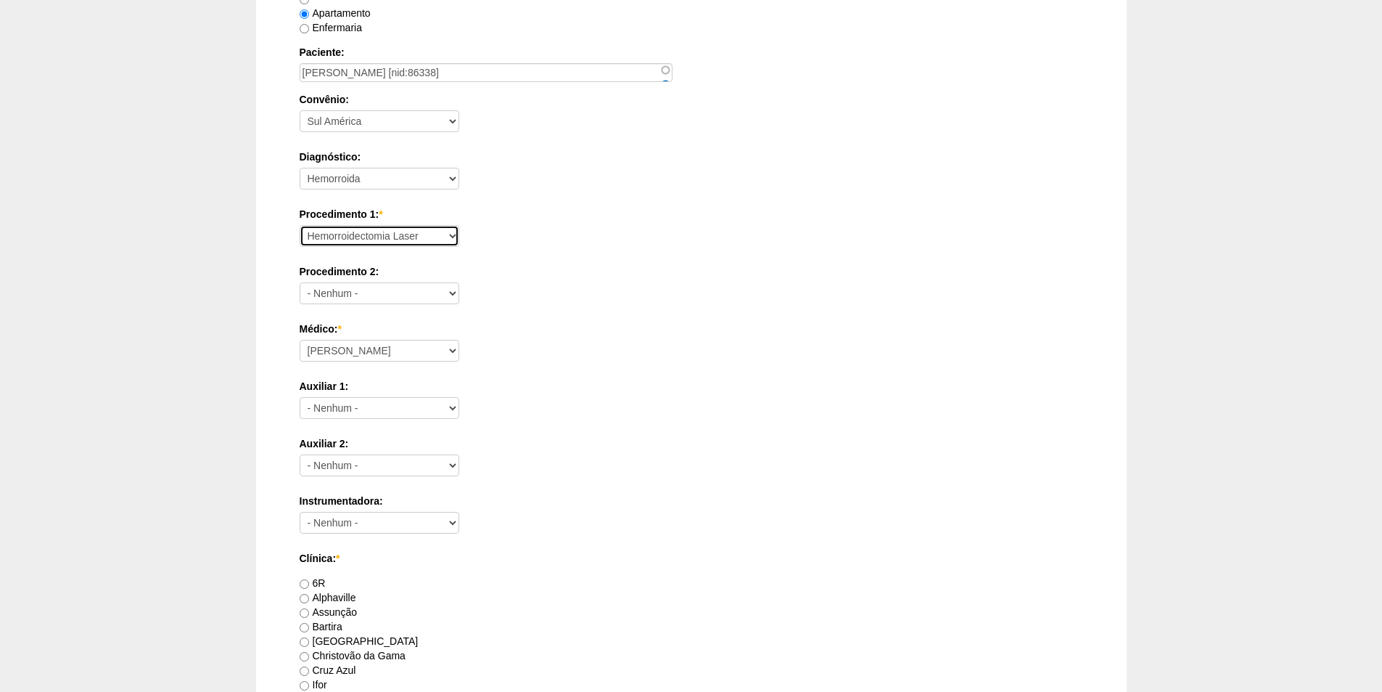
scroll to position [363, 0]
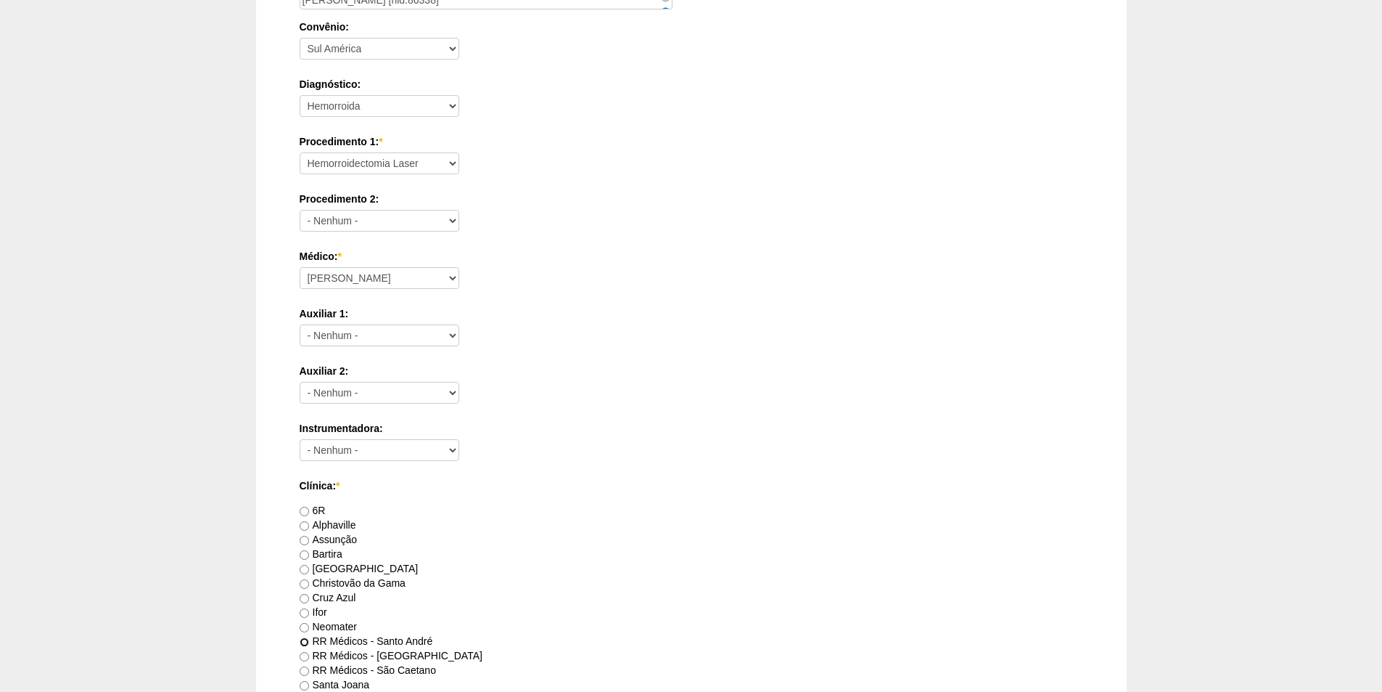
click at [305, 642] on input "RR Médicos - Santo André" at bounding box center [304, 641] width 9 height 9
radio input "true"
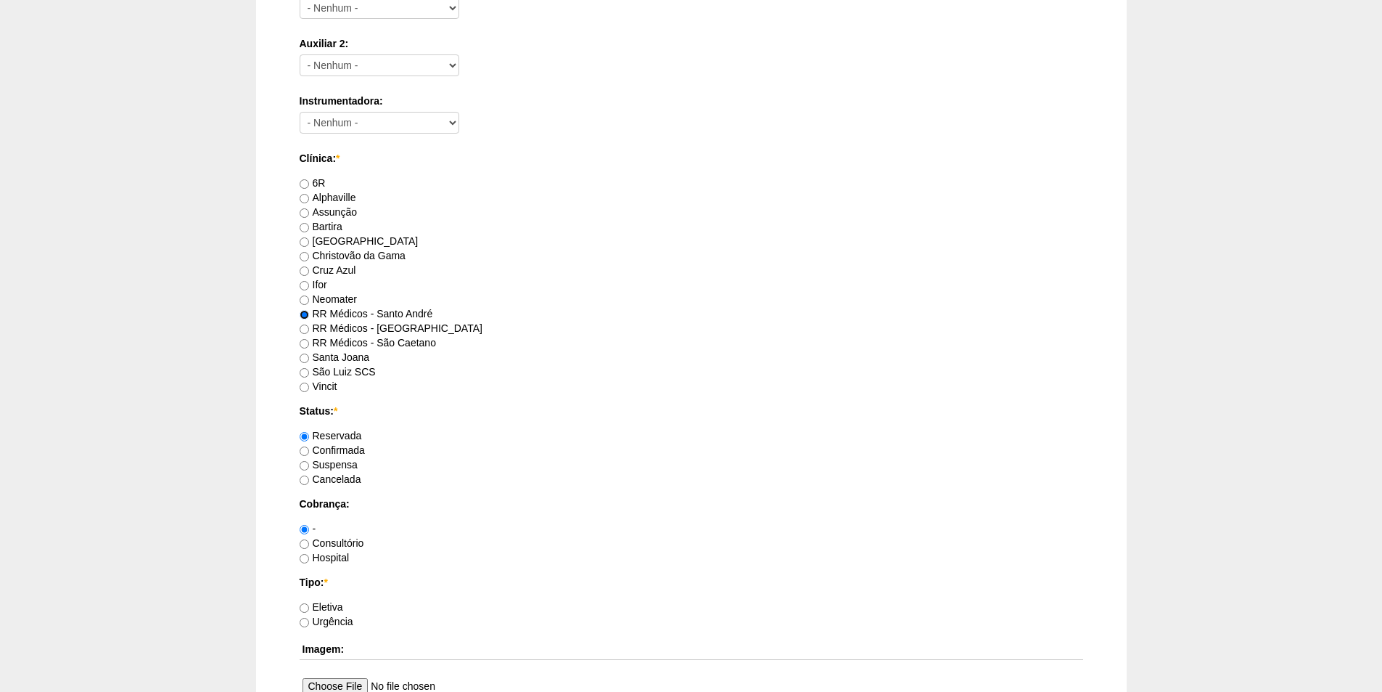
scroll to position [726, 0]
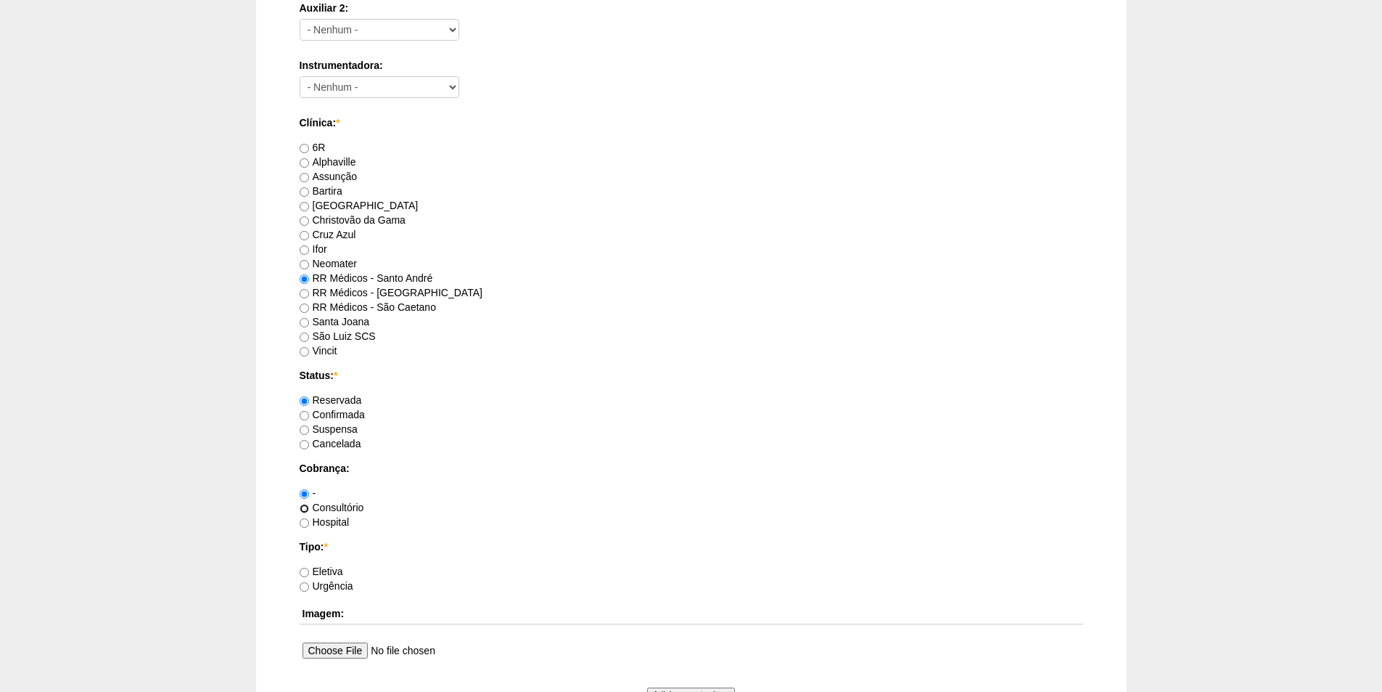
click at [306, 507] on input "Consultório" at bounding box center [304, 508] width 9 height 9
radio input "true"
drag, startPoint x: 306, startPoint y: 570, endPoint x: 377, endPoint y: 533, distance: 81.2
click at [314, 564] on div "Eletiva" at bounding box center [692, 571] width 784 height 15
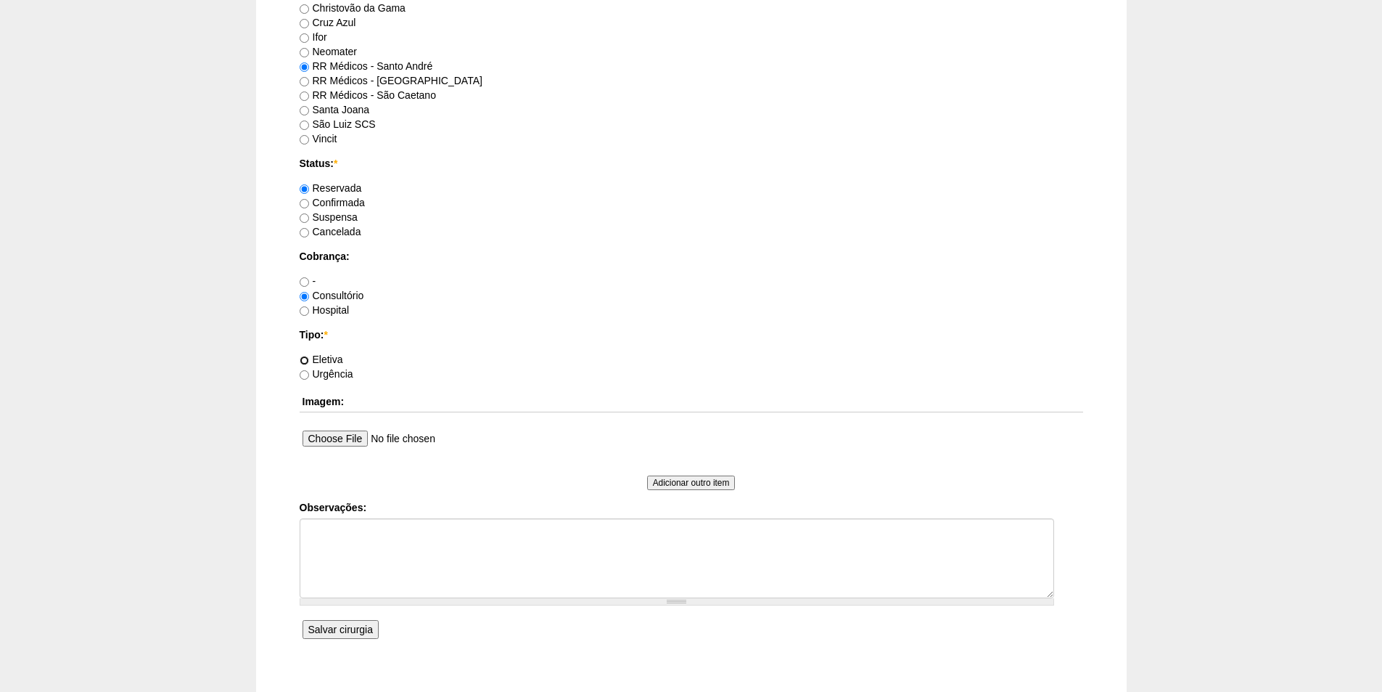
scroll to position [943, 0]
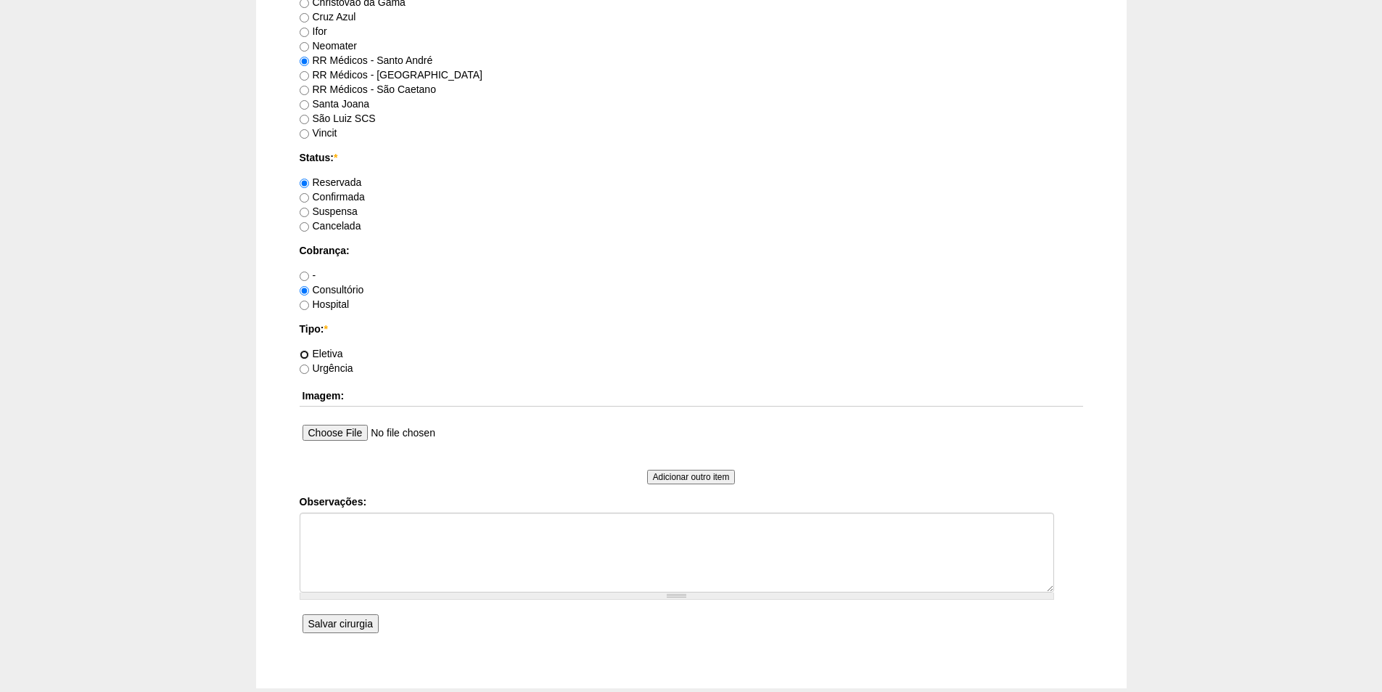
click at [305, 356] on input "Eletiva" at bounding box center [304, 354] width 9 height 9
radio input "true"
click at [351, 528] on textarea "Observações:" at bounding box center [677, 552] width 755 height 80
type textarea "r"
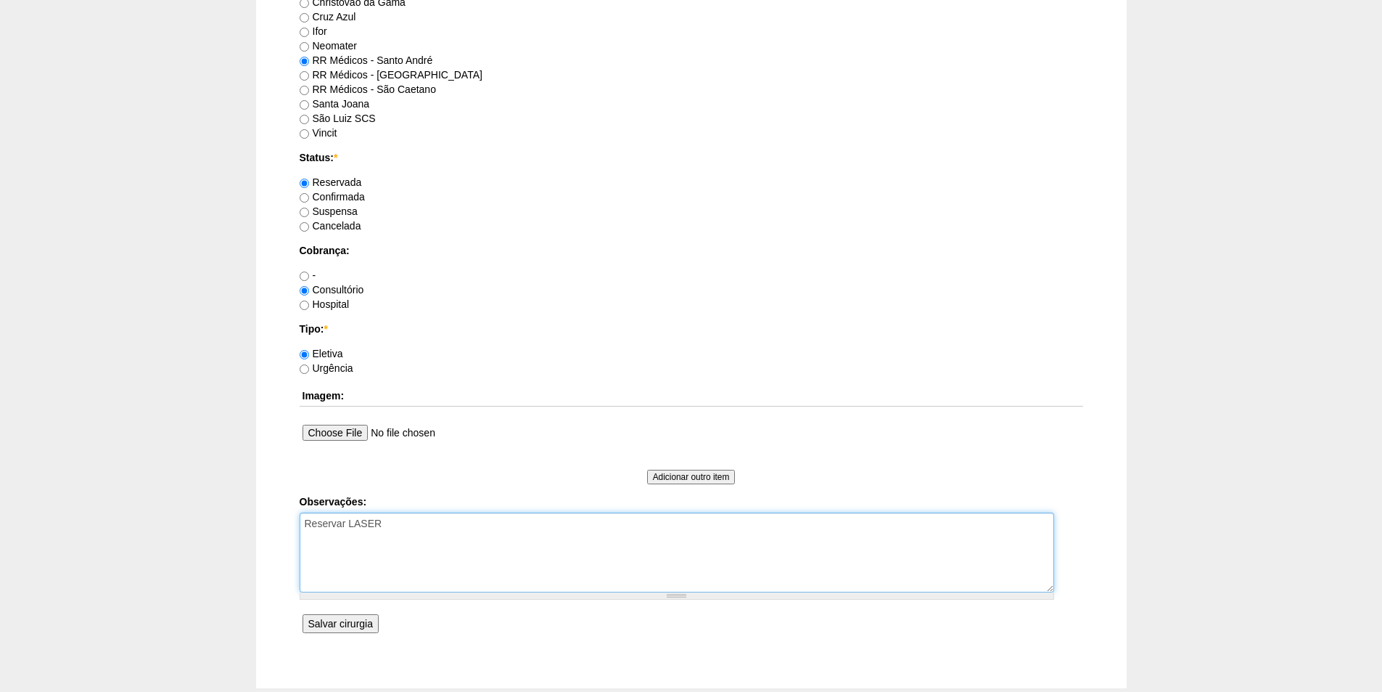
type textarea "Reservar LASER"
click at [340, 624] on input "Salvar cirurgia" at bounding box center [341, 623] width 76 height 19
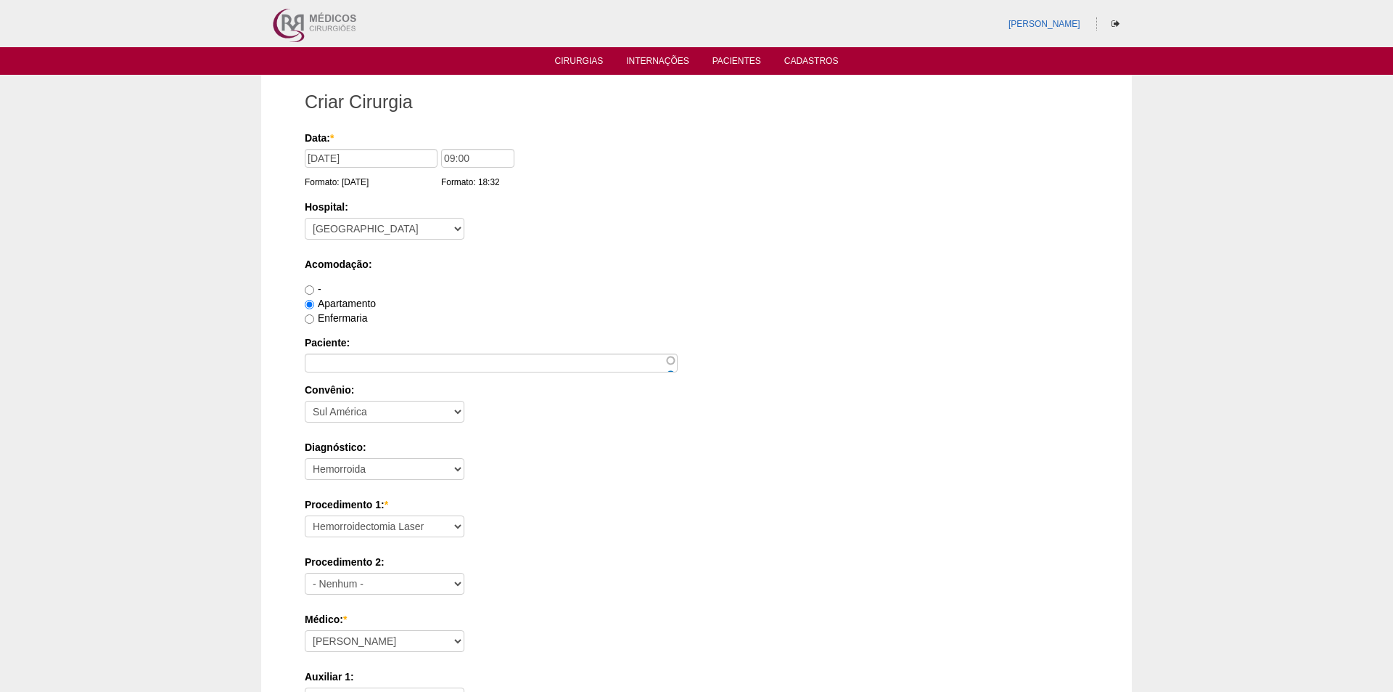
select select "8"
select select "26"
select select "9954"
select select "35201"
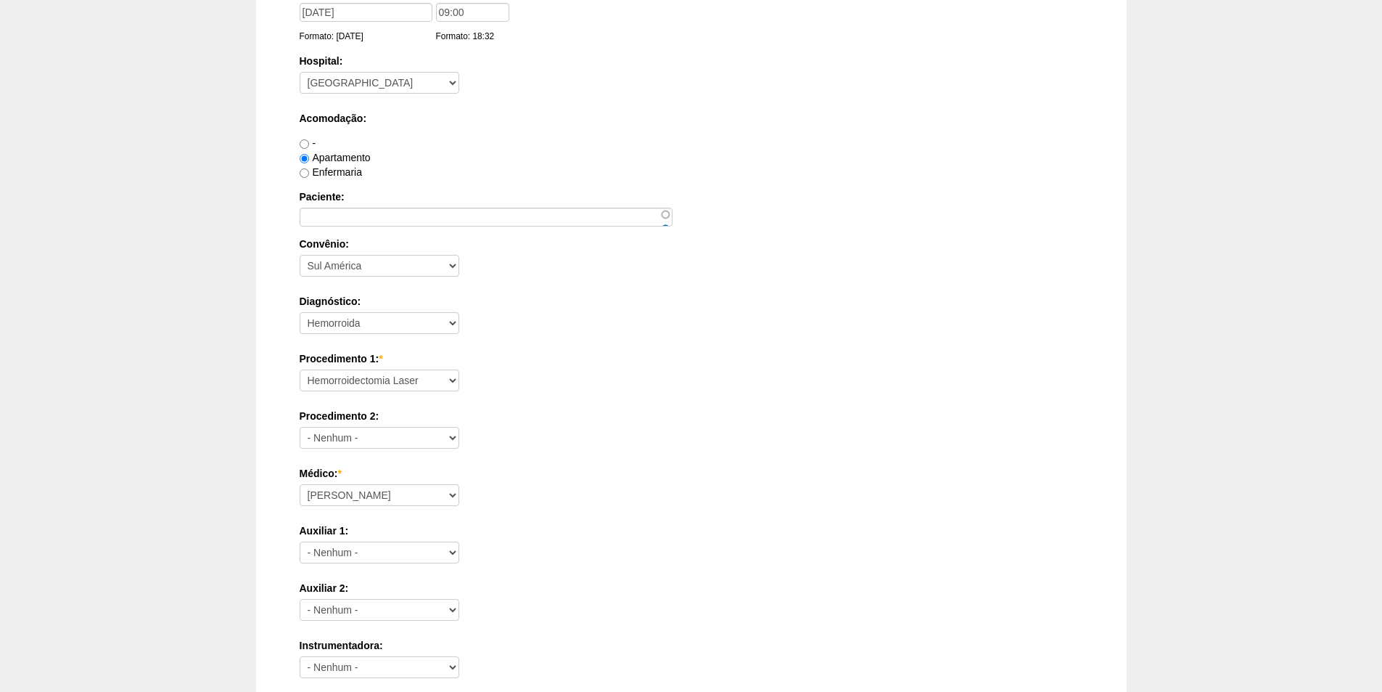
scroll to position [145, 0]
click at [335, 222] on input "Paciente:" at bounding box center [486, 217] width 373 height 19
paste input "Carlos Alberto dos Santos"
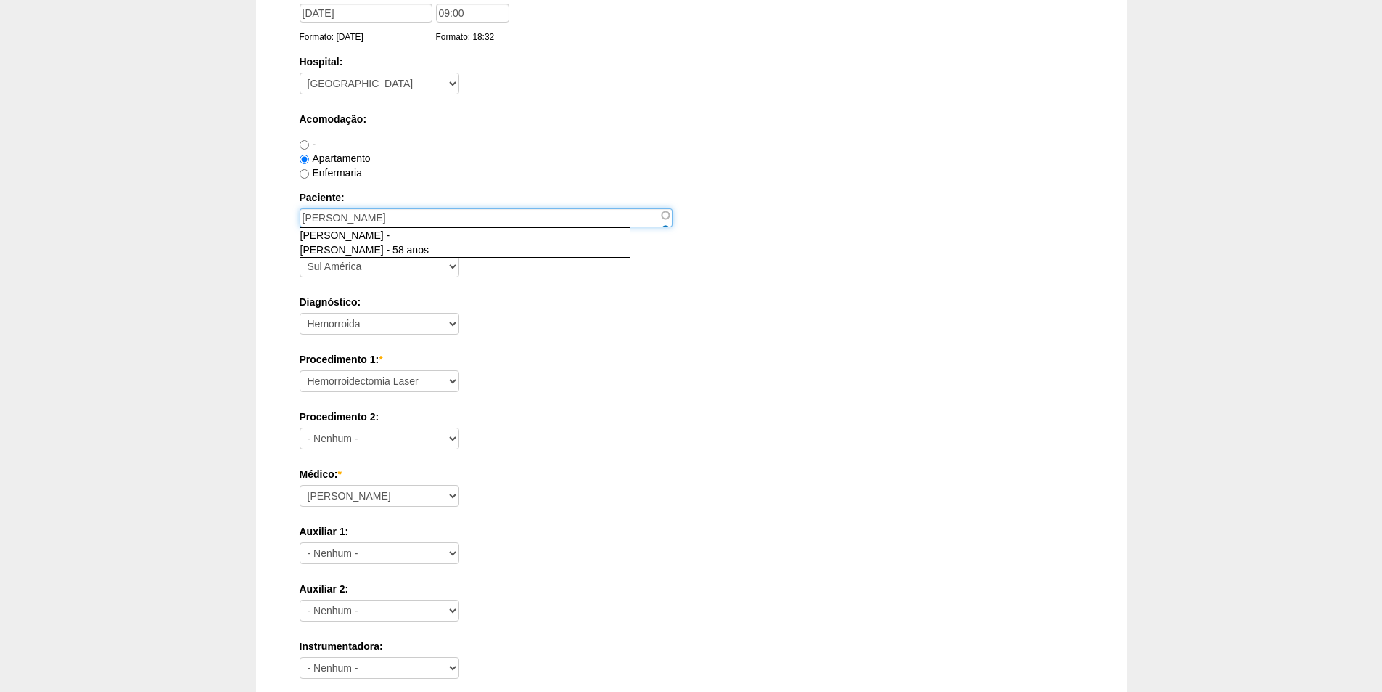
type input "Carlos Alberto dos Santos"
click at [620, 160] on div "Apartamento" at bounding box center [692, 158] width 784 height 15
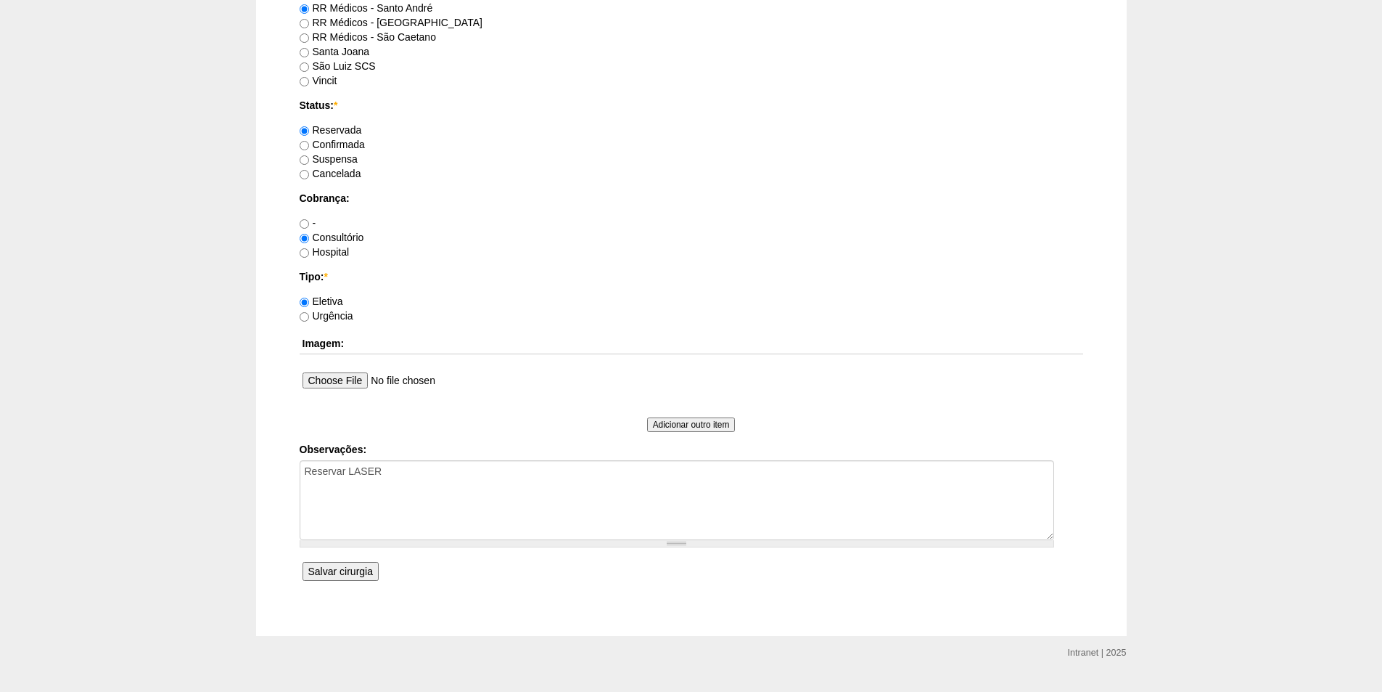
scroll to position [1016, 0]
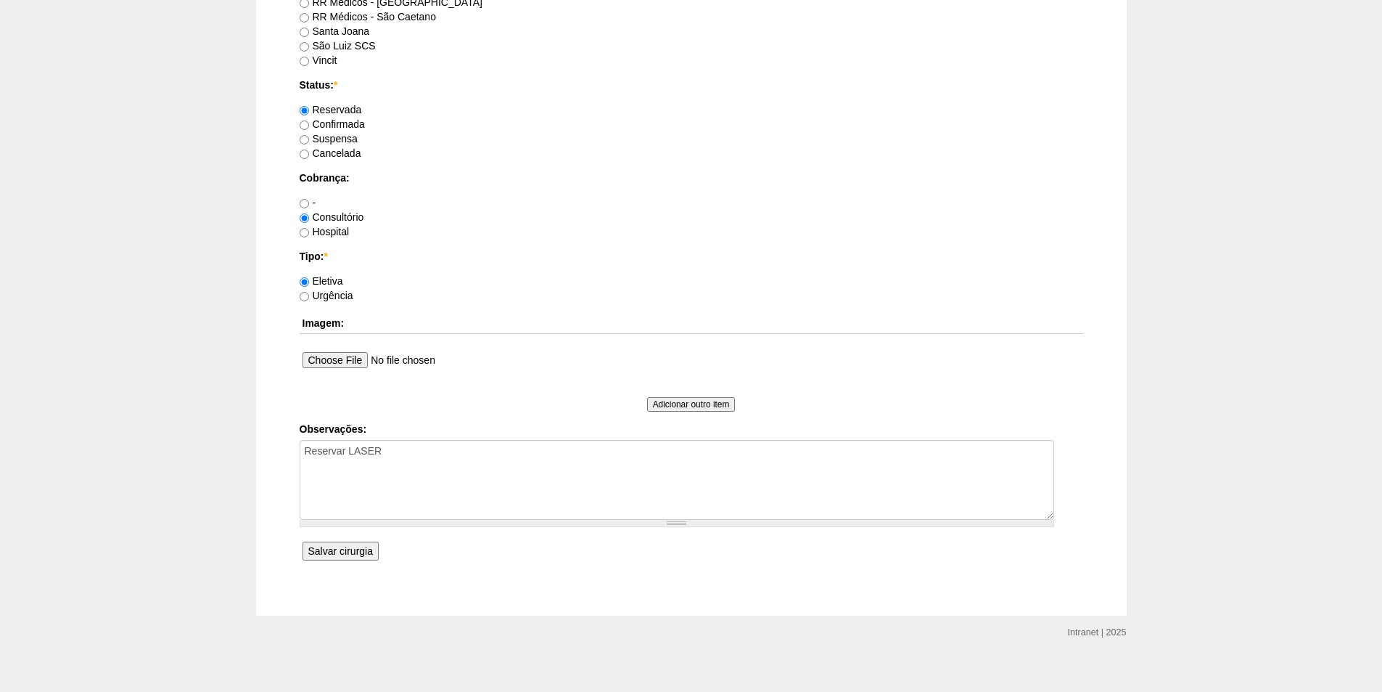
click at [331, 551] on input "Salvar cirurgia" at bounding box center [341, 550] width 76 height 19
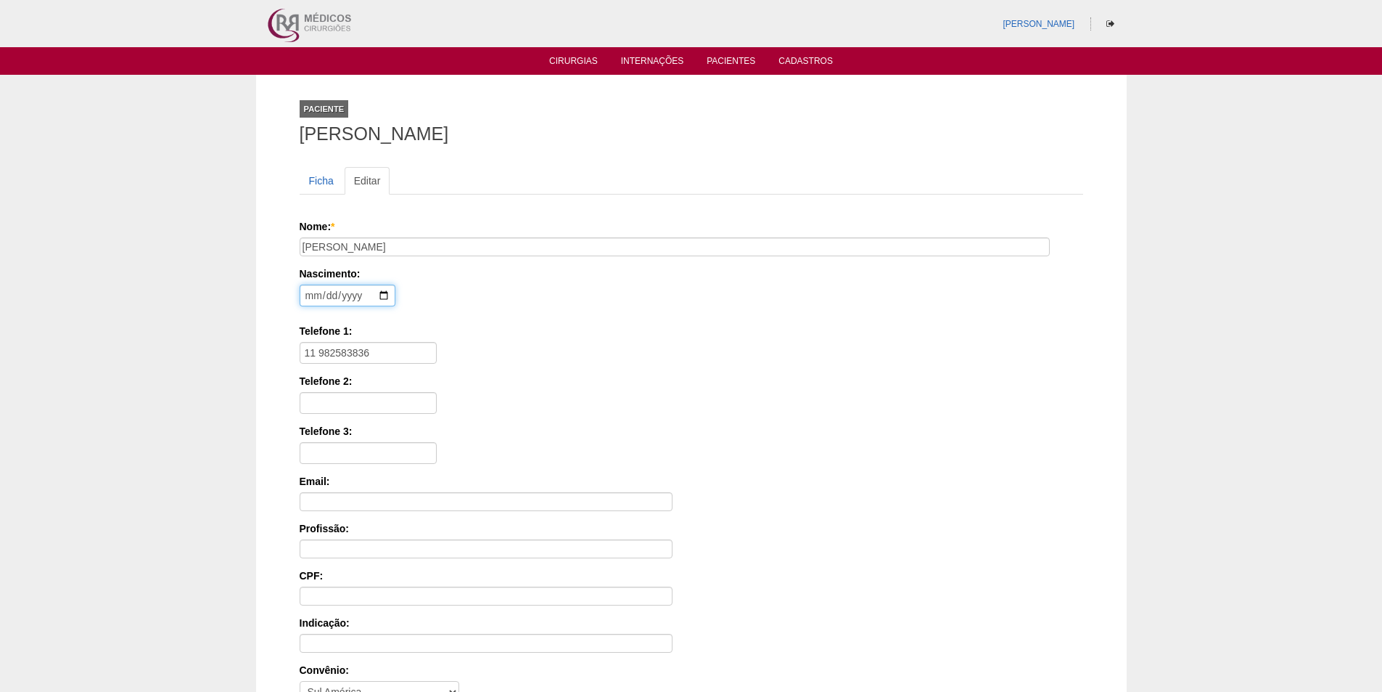
click at [311, 292] on input "date" at bounding box center [348, 295] width 96 height 22
type input "[DATE]"
drag, startPoint x: 388, startPoint y: 352, endPoint x: 239, endPoint y: 359, distance: 148.9
click at [245, 359] on div "Paciente [PERSON_NAME] Ficha Editar Nome: * [PERSON_NAME] Nascimento: [DEMOGRAP…" at bounding box center [691, 437] width 1382 height 724
paste input "35 98815-5164"
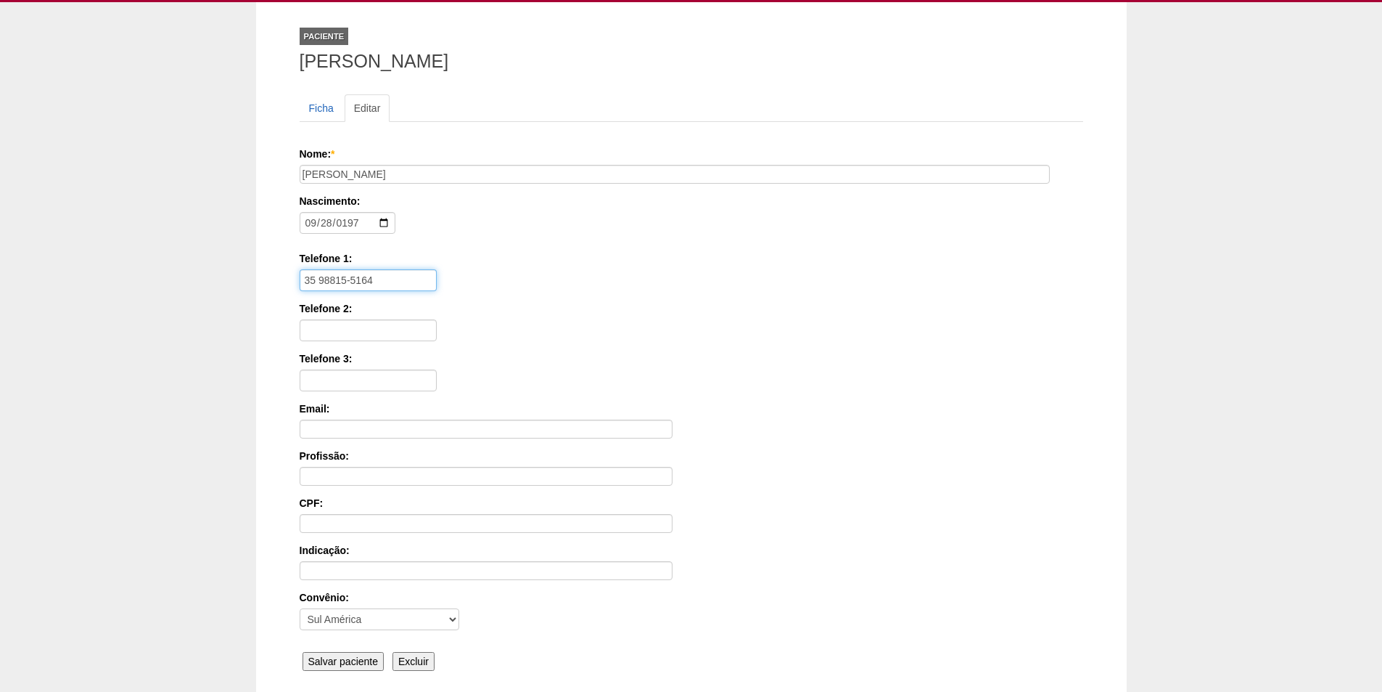
scroll to position [194, 0]
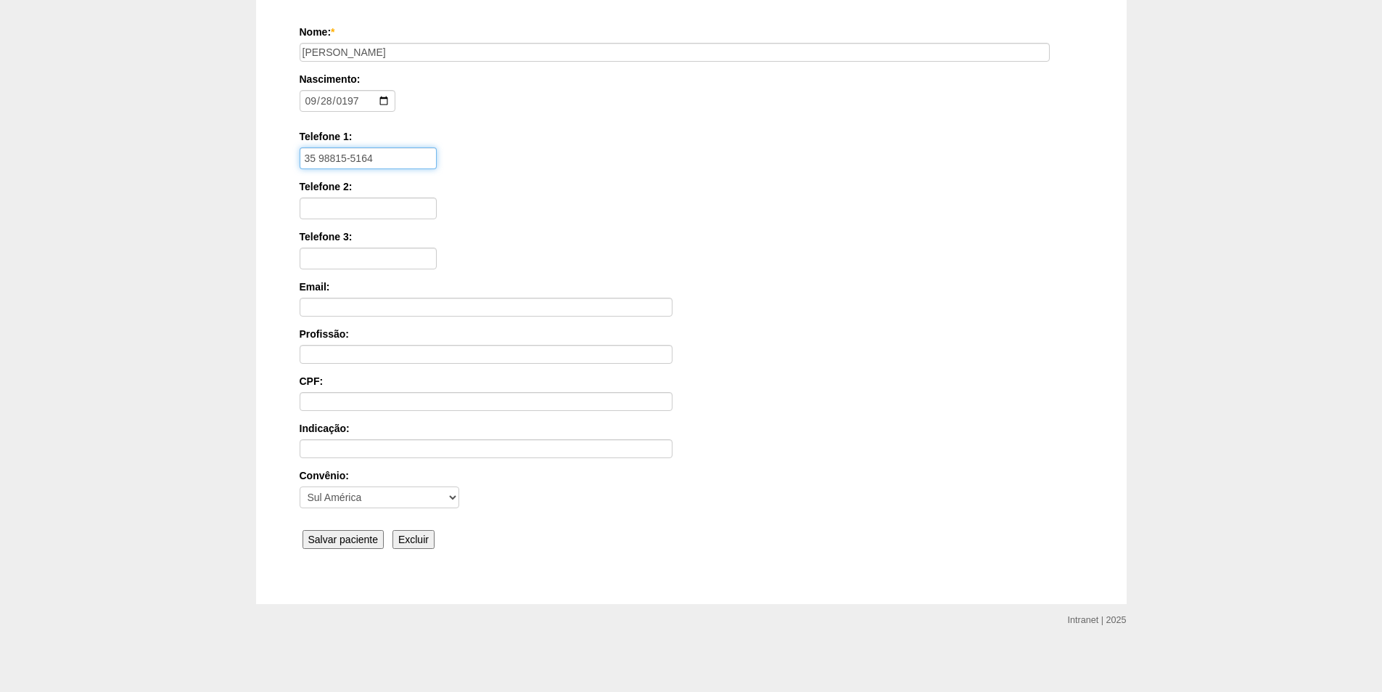
type input "35 98815-5164"
click at [343, 541] on input "Salvar paciente" at bounding box center [344, 539] width 82 height 19
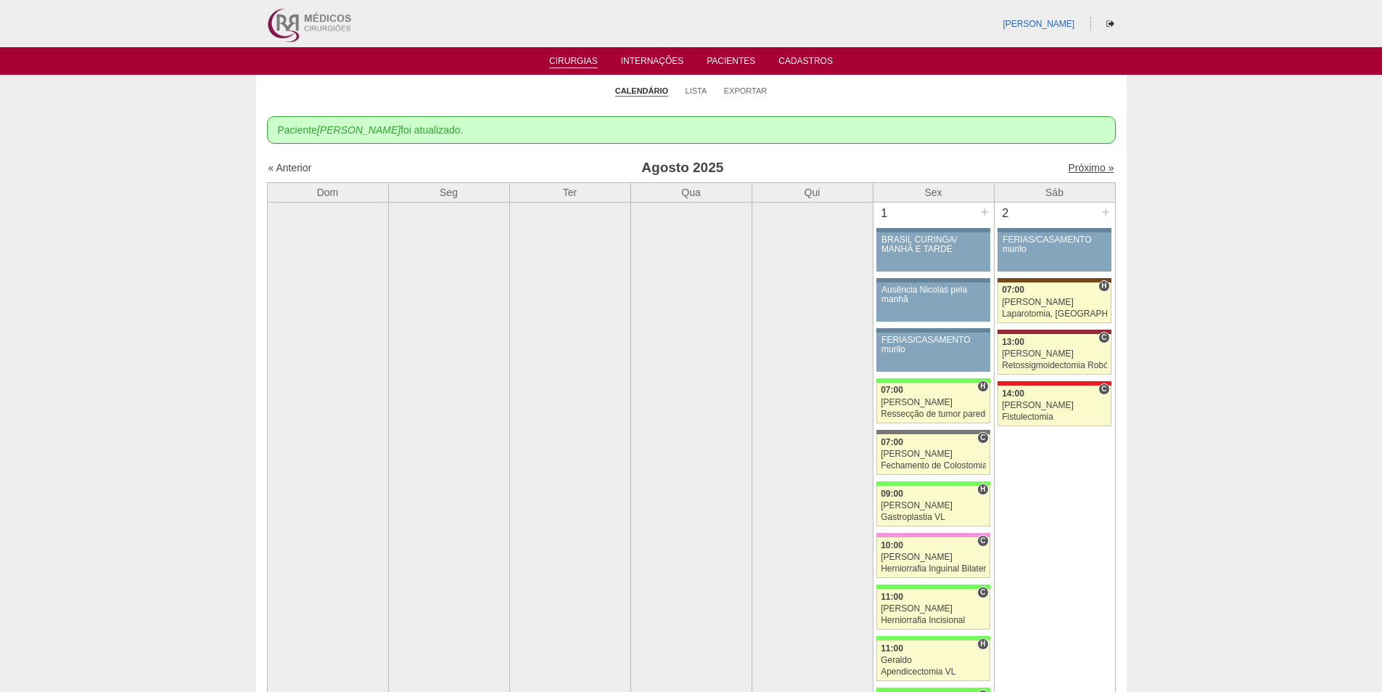
click at [1073, 167] on link "Próximo »" at bounding box center [1091, 168] width 46 height 12
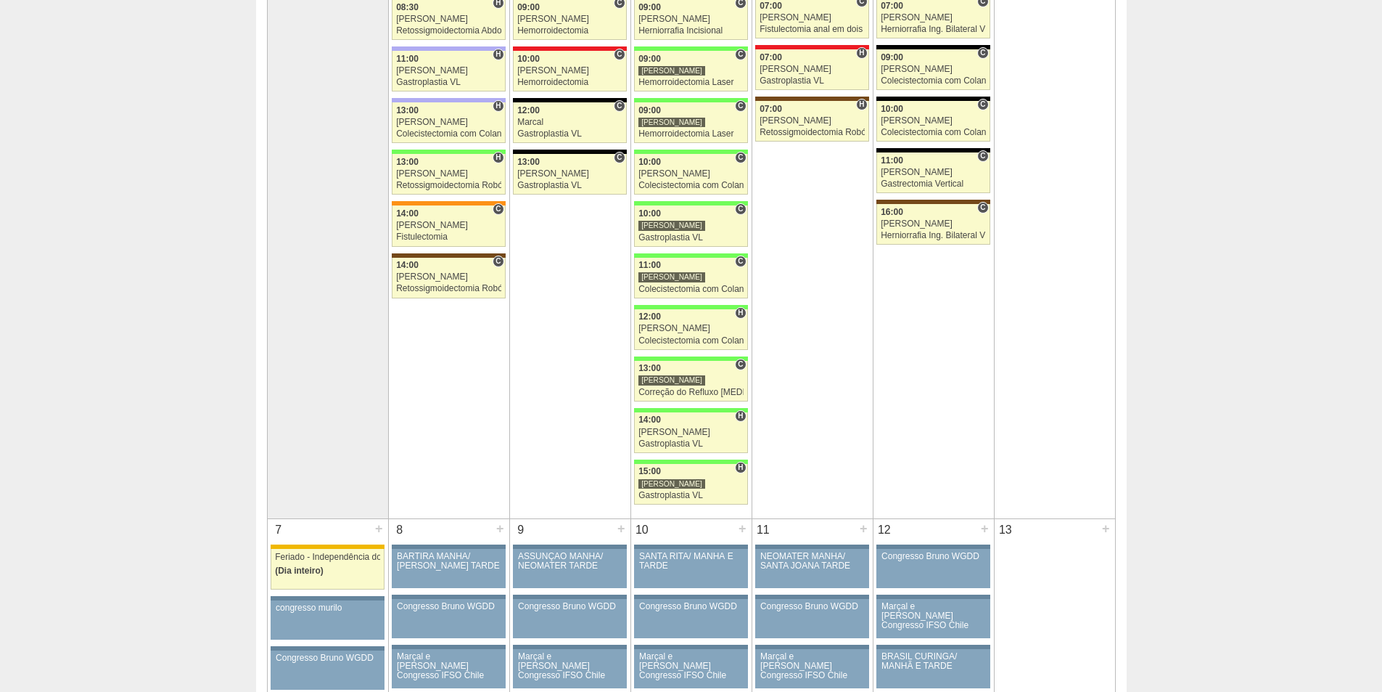
scroll to position [290, 0]
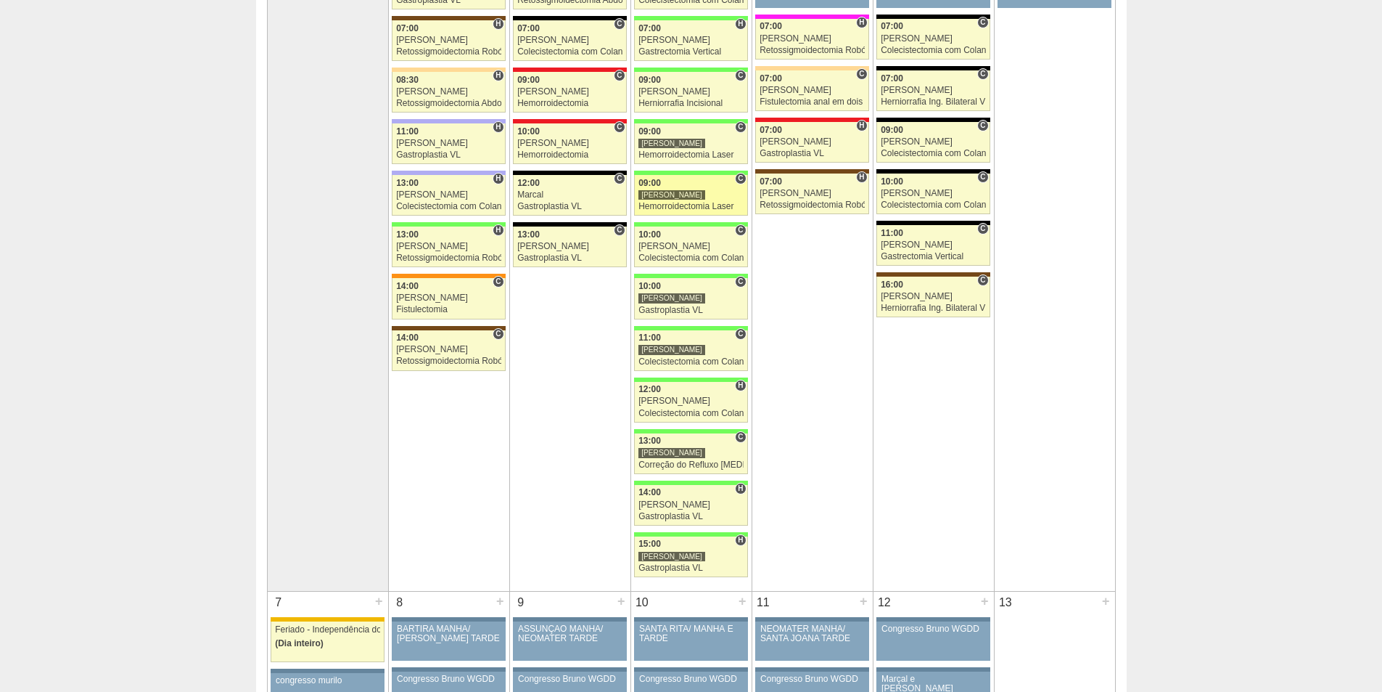
click at [665, 203] on div "Hemorroidectomia Laser" at bounding box center [691, 206] width 105 height 9
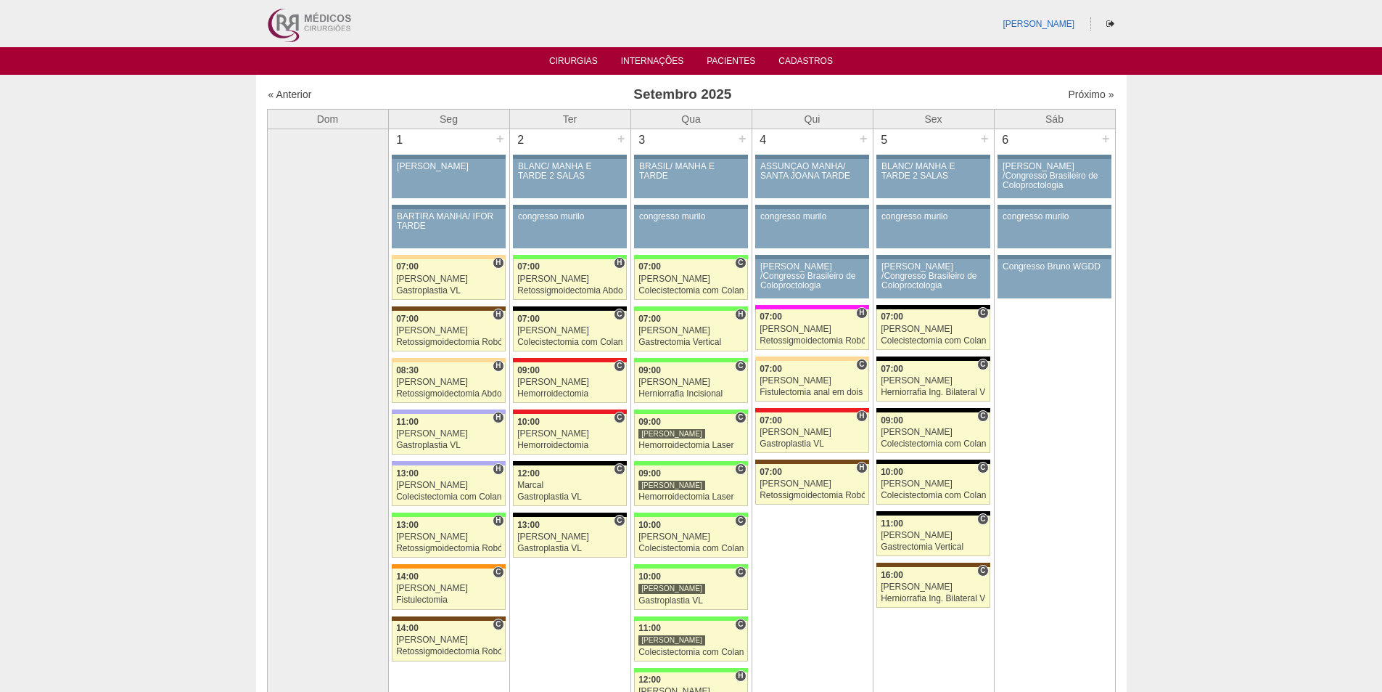
scroll to position [290, 0]
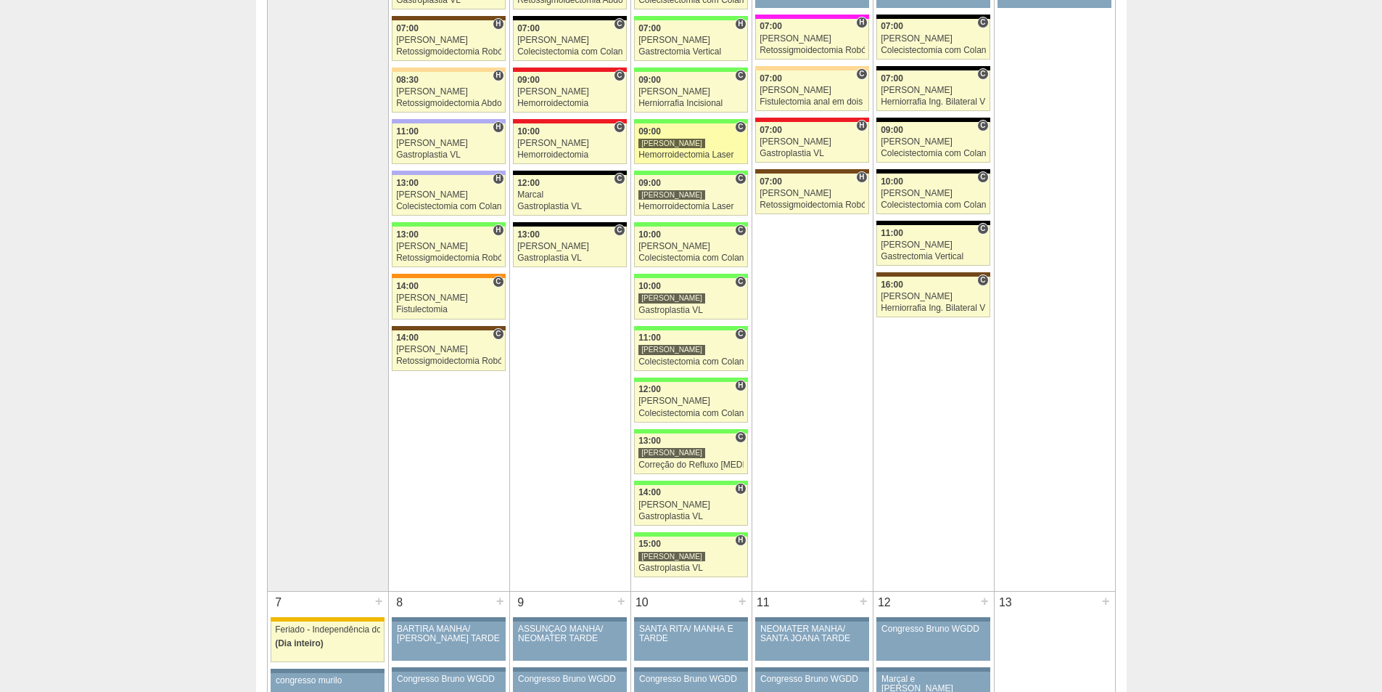
click at [673, 152] on div "Hemorroidectomia Laser" at bounding box center [691, 154] width 105 height 9
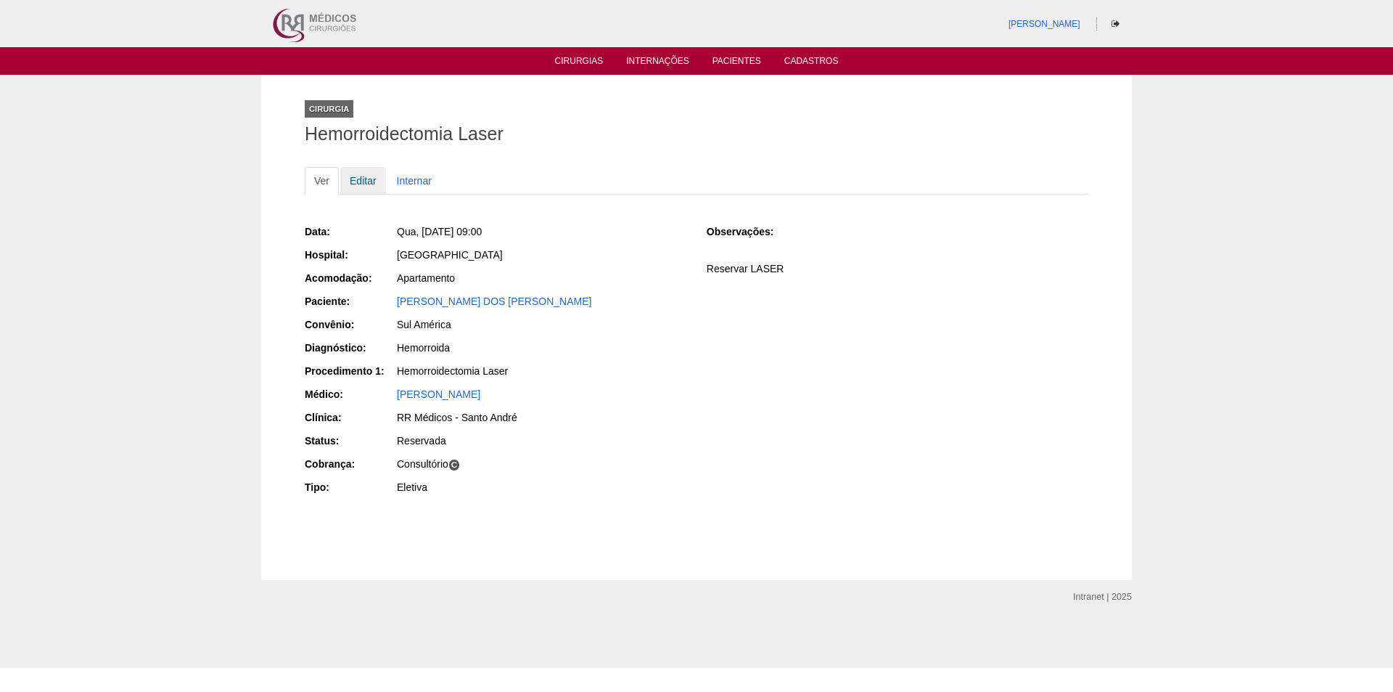
click at [361, 183] on link "Editar" at bounding box center [363, 181] width 46 height 28
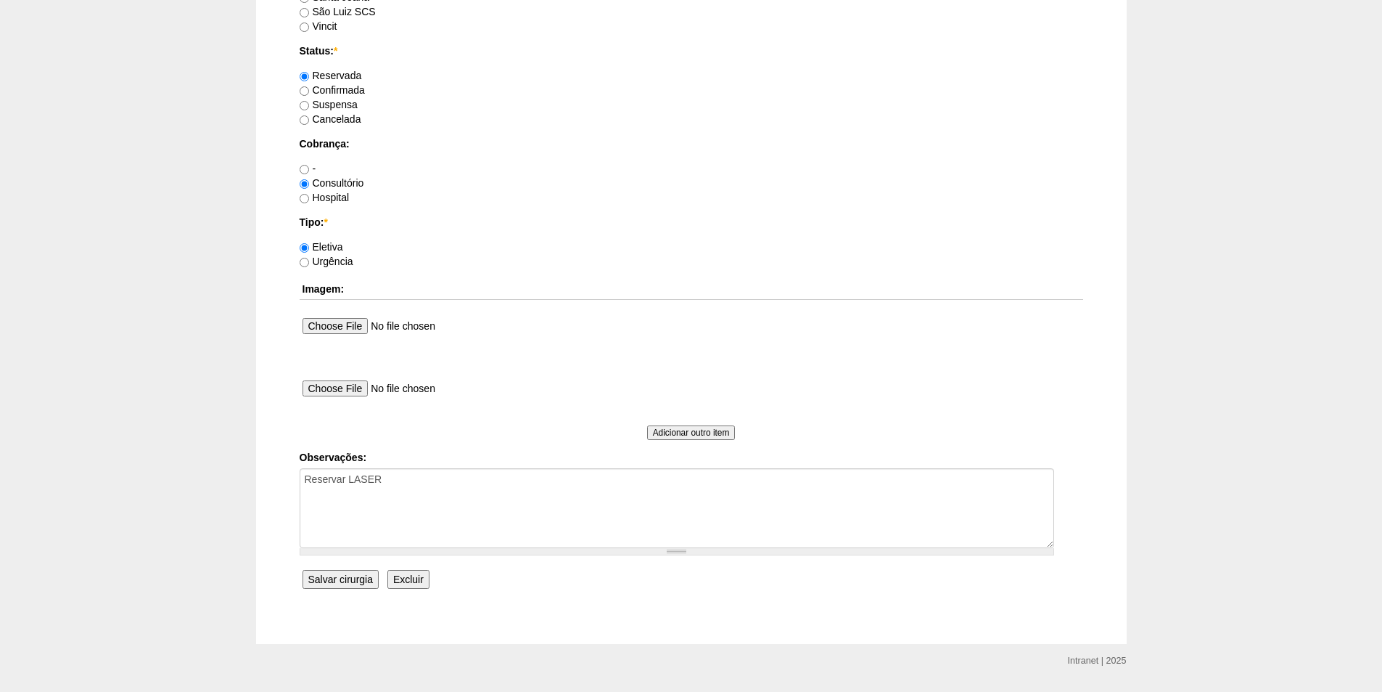
scroll to position [1161, 0]
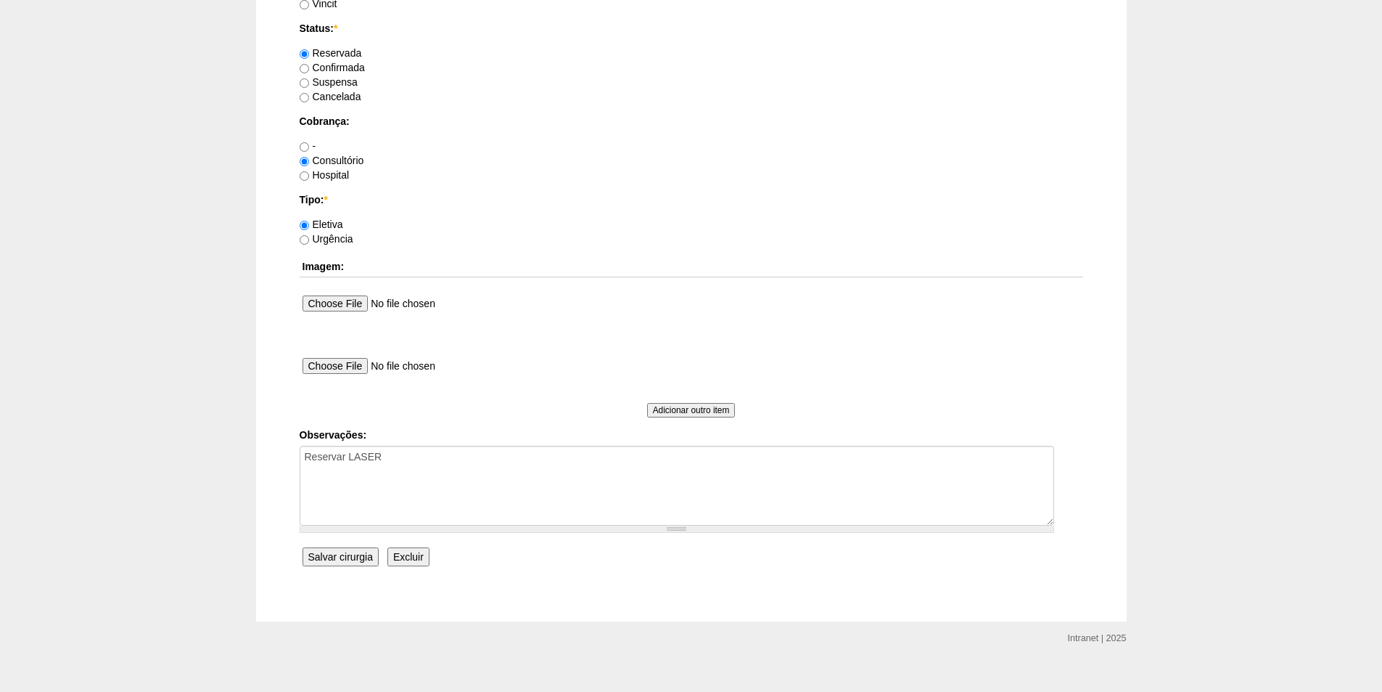
click at [411, 551] on input "Excluir" at bounding box center [409, 556] width 42 height 19
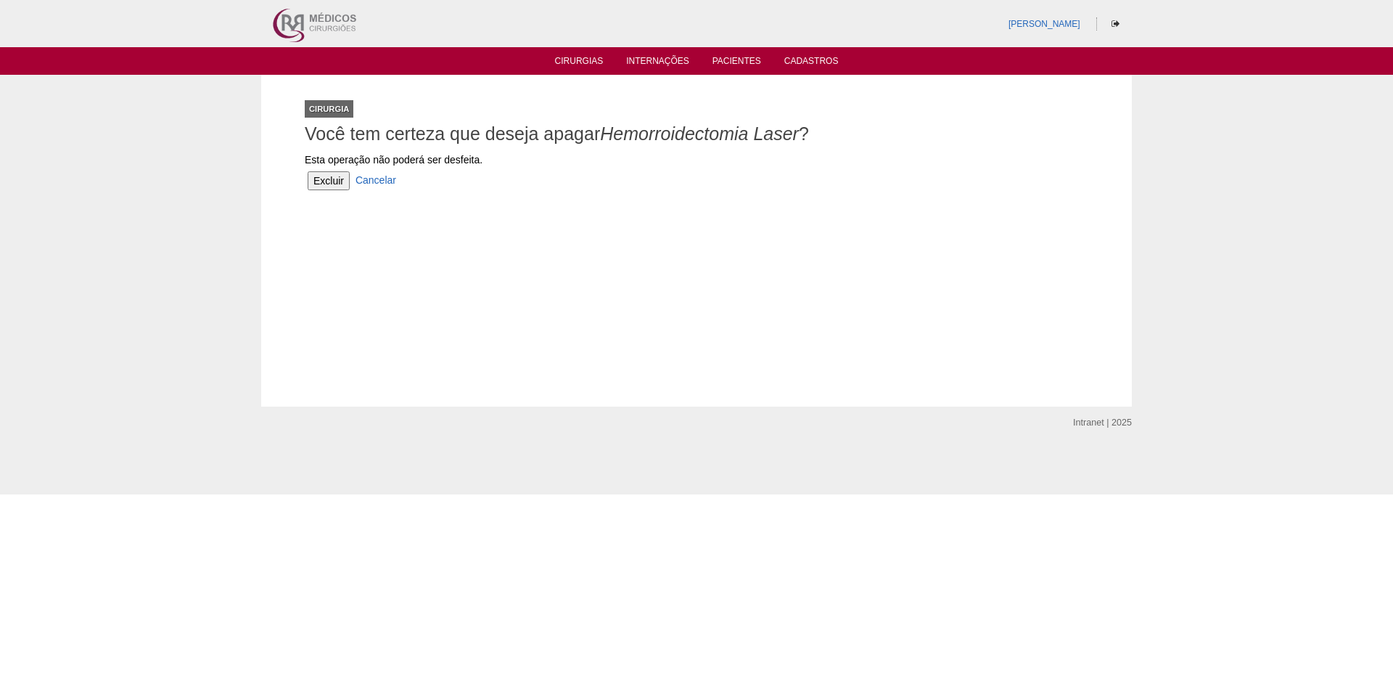
click at [327, 181] on input "Excluir" at bounding box center [329, 180] width 42 height 19
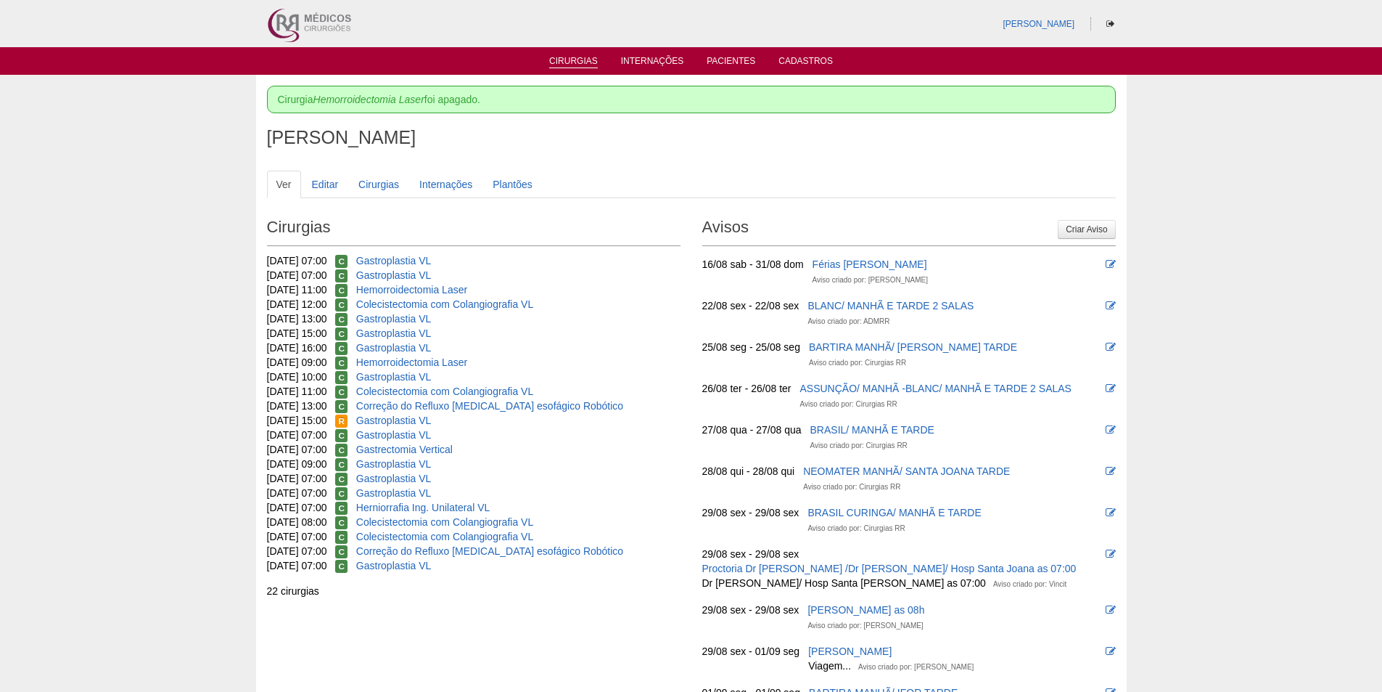
click at [569, 60] on link "Cirurgias" at bounding box center [573, 62] width 49 height 12
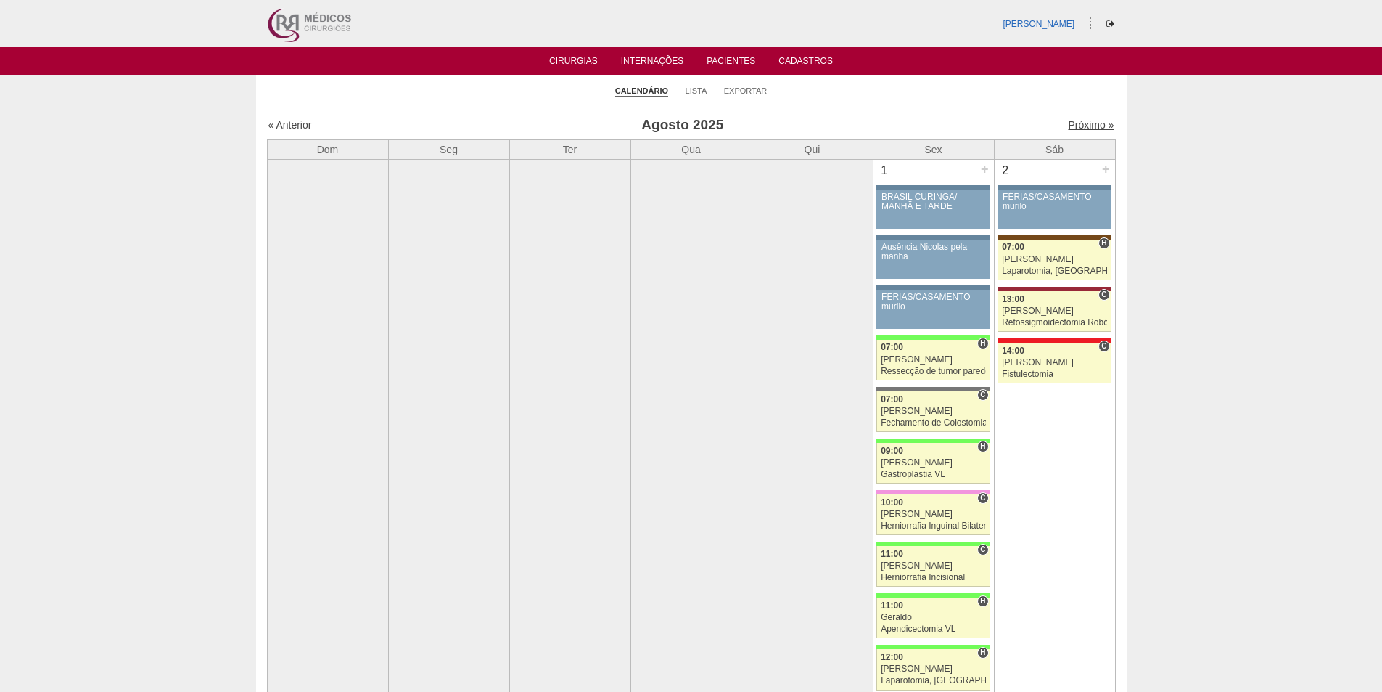
click at [1068, 125] on link "Próximo »" at bounding box center [1091, 125] width 46 height 12
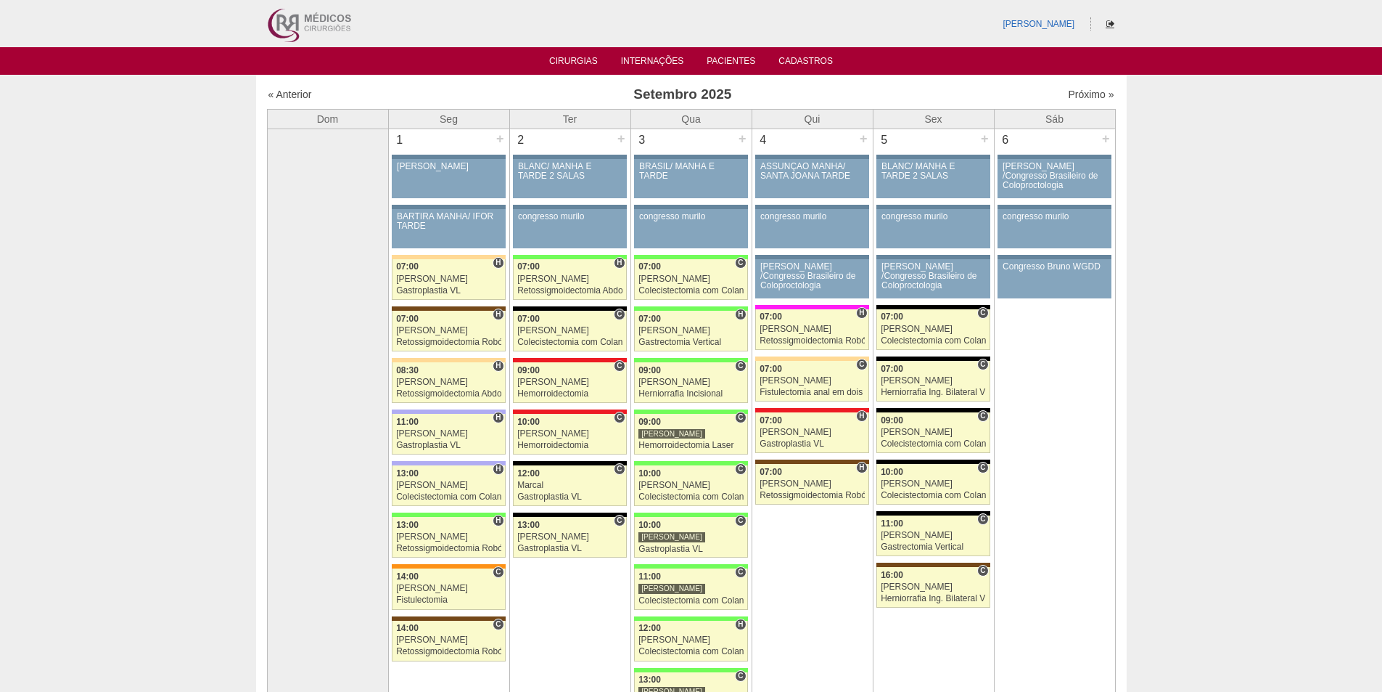
click at [1107, 21] on icon at bounding box center [1111, 24] width 8 height 9
